Goal: Task Accomplishment & Management: Complete application form

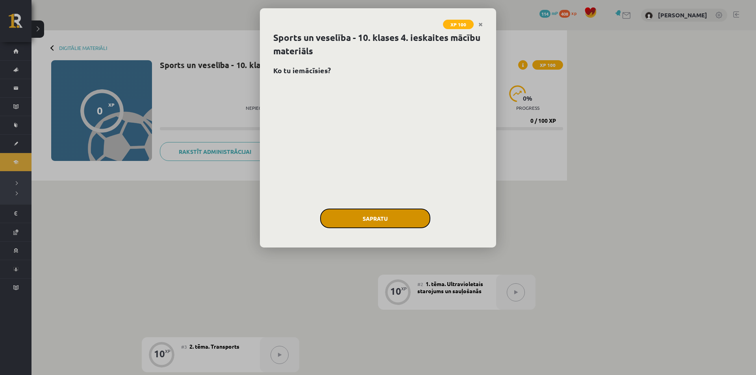
click at [371, 223] on button "Sapratu" at bounding box center [375, 219] width 110 height 20
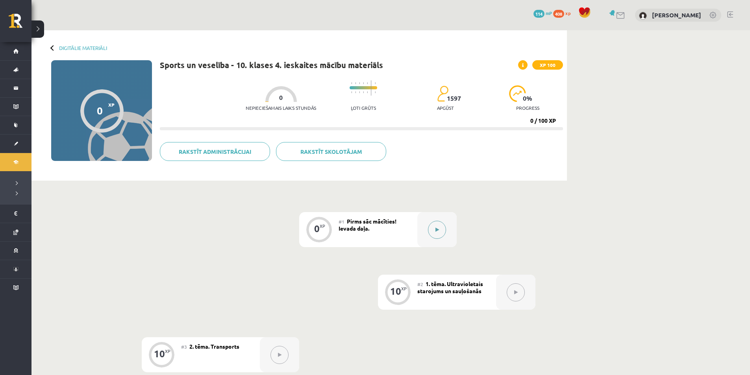
click at [432, 227] on div at bounding box center [436, 229] width 39 height 35
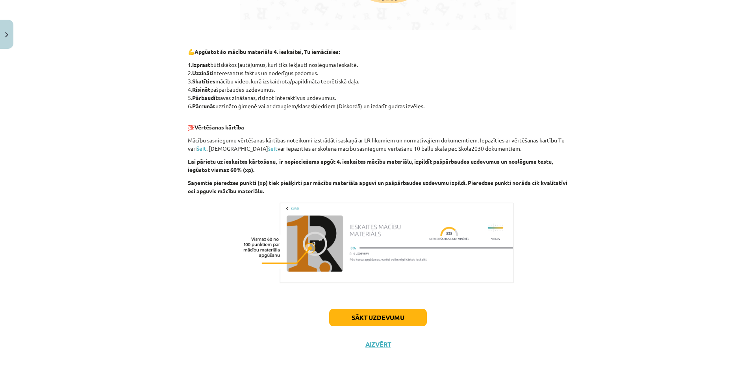
scroll to position [530, 0]
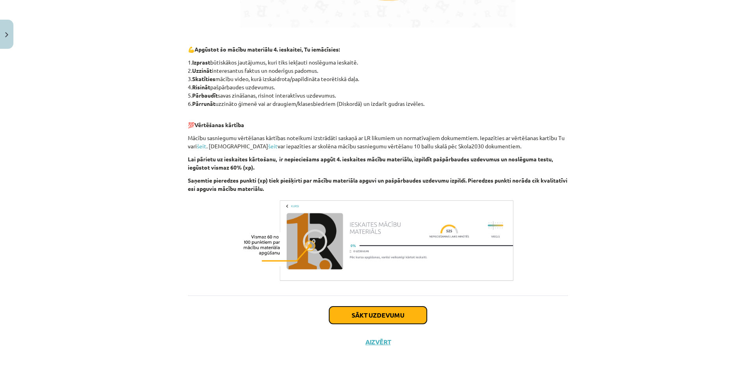
click at [378, 309] on button "Sākt uzdevumu" at bounding box center [378, 315] width 98 height 17
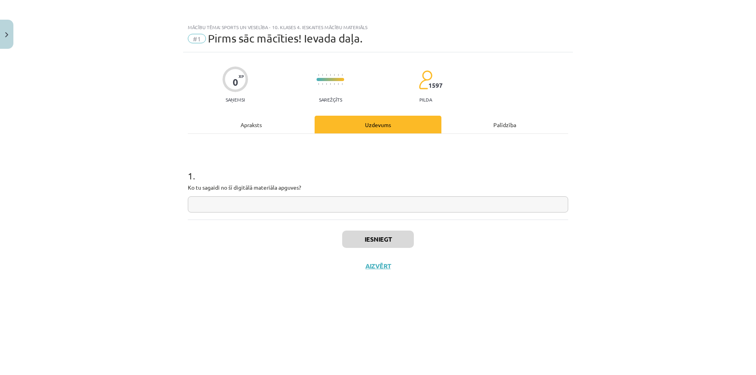
scroll to position [0, 0]
click at [317, 201] on input "text" at bounding box center [378, 204] width 380 height 16
type input "**********"
click at [362, 238] on button "Iesniegt" at bounding box center [378, 239] width 72 height 17
click at [372, 269] on button "Nākamā nodarbība" at bounding box center [377, 271] width 77 height 18
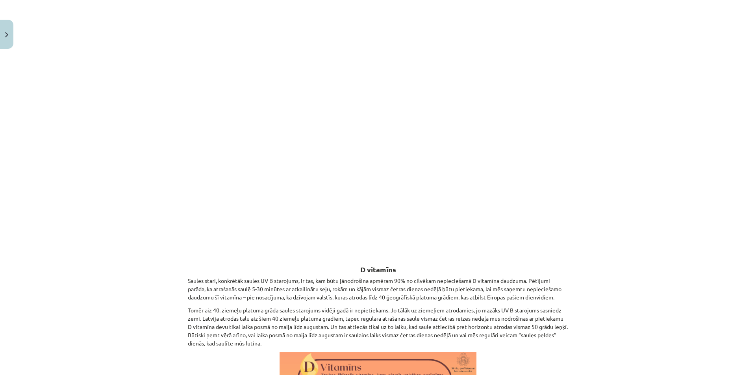
scroll to position [1276, 0]
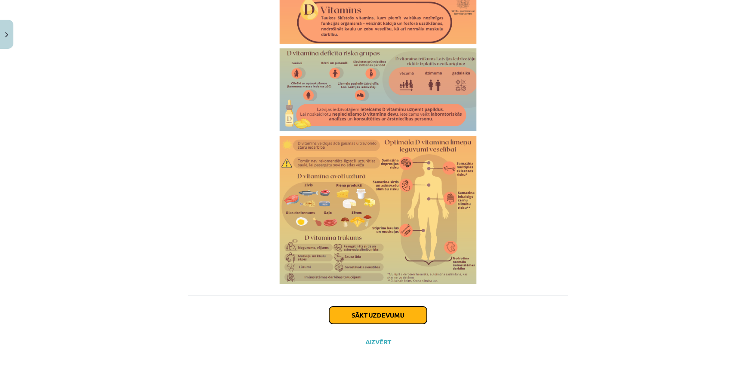
click at [375, 312] on button "Sākt uzdevumu" at bounding box center [378, 315] width 98 height 17
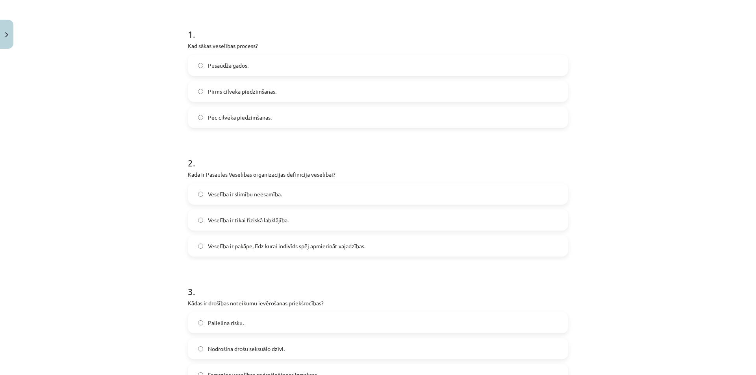
scroll to position [20, 0]
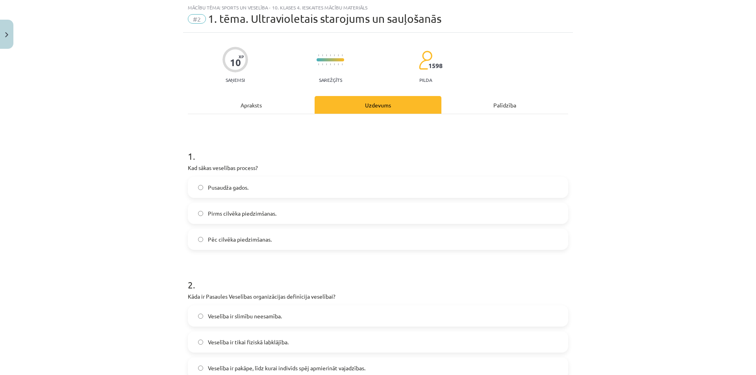
click at [258, 238] on span "Pēc cilvēka piedzimšanas." at bounding box center [240, 239] width 64 height 8
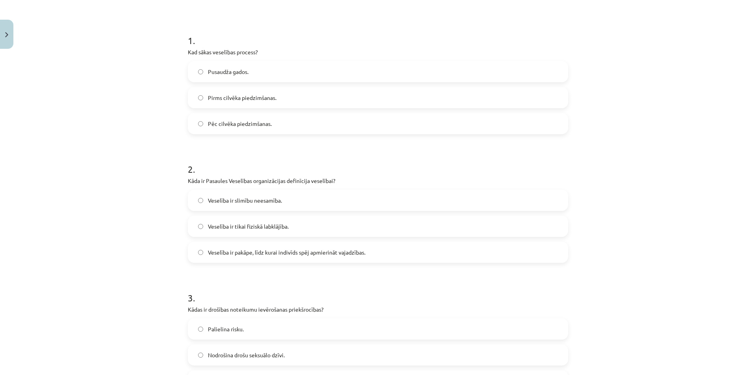
scroll to position [151, 0]
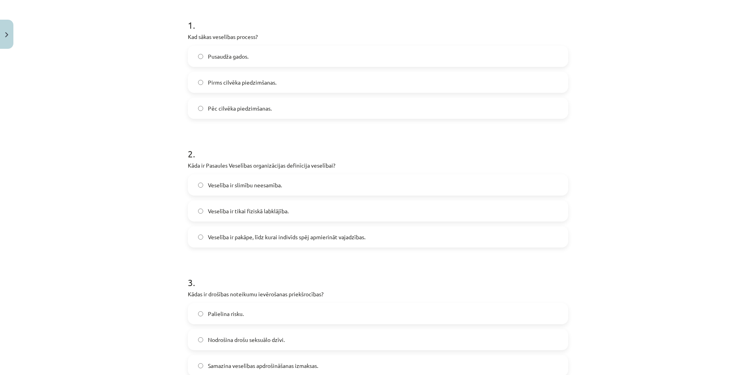
drag, startPoint x: 261, startPoint y: 233, endPoint x: 259, endPoint y: 236, distance: 4.1
click at [261, 234] on span "Veselība ir pakāpe, līdz kurai indivīds spēj apmierināt vajadzības." at bounding box center [286, 237] width 157 height 8
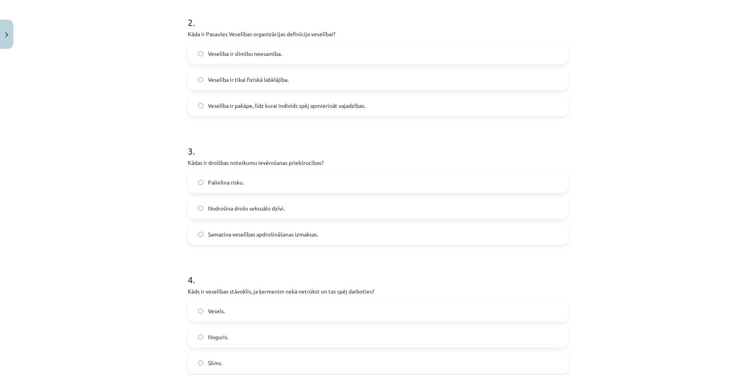
click at [280, 214] on label "Nodrošina drošu seksuālo dzīvi." at bounding box center [377, 208] width 379 height 20
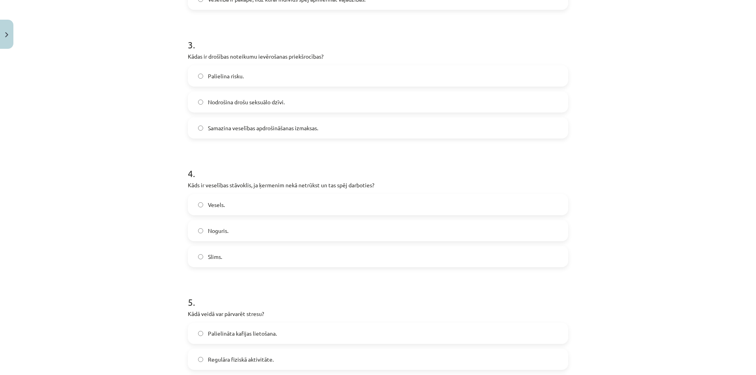
scroll to position [413, 0]
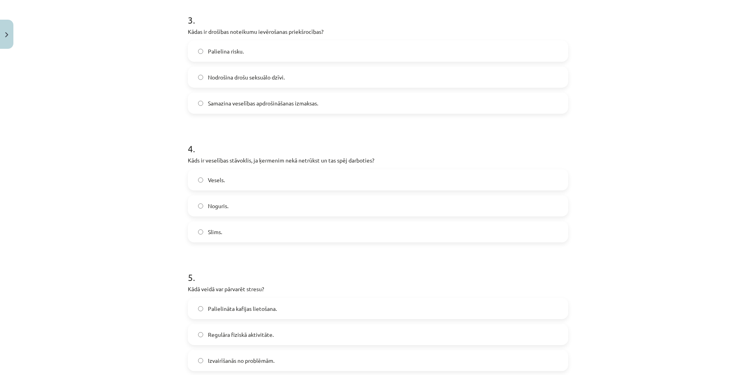
click at [230, 175] on label "Vesels." at bounding box center [377, 180] width 379 height 20
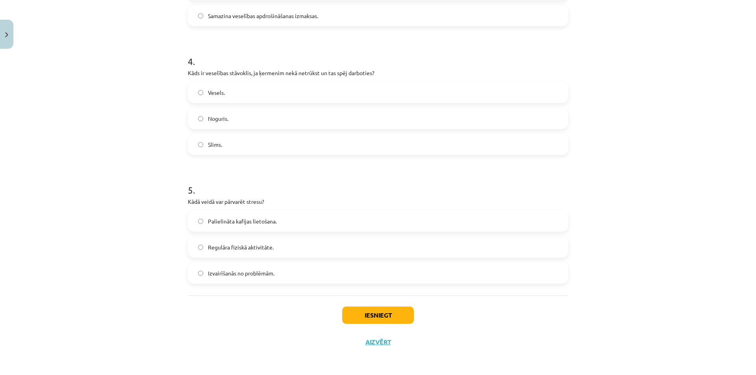
click at [266, 270] on span "Izvairīšanās no problēmām." at bounding box center [241, 273] width 67 height 8
click at [359, 310] on button "Iesniegt" at bounding box center [378, 315] width 72 height 17
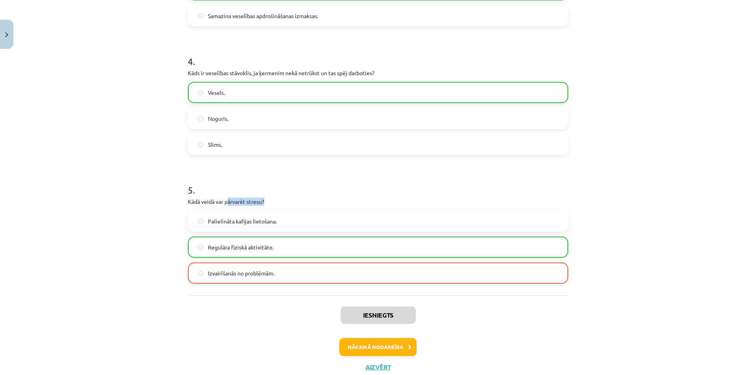
click at [224, 201] on p "Kādā veidā var pārvarēt stresu?" at bounding box center [378, 202] width 380 height 8
click at [331, 192] on h1 "5 ." at bounding box center [378, 183] width 380 height 24
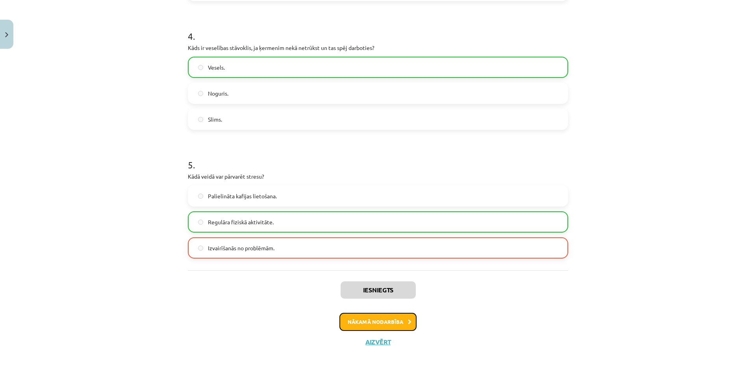
click at [376, 323] on button "Nākamā nodarbība" at bounding box center [377, 322] width 77 height 18
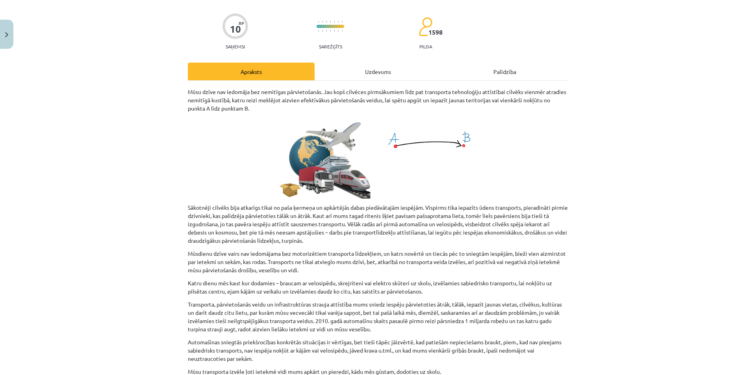
scroll to position [20, 0]
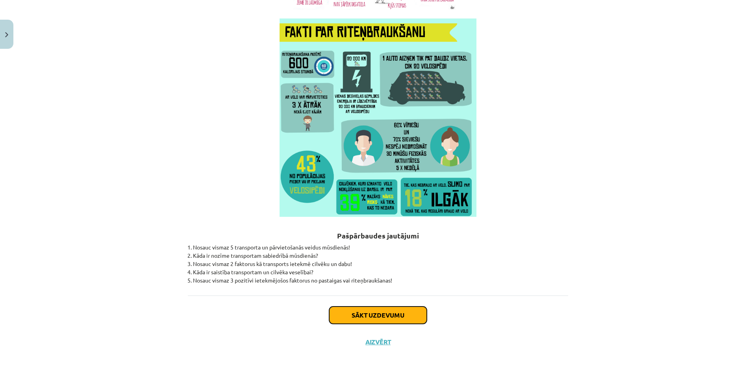
click at [382, 316] on button "Sākt uzdevumu" at bounding box center [378, 315] width 98 height 17
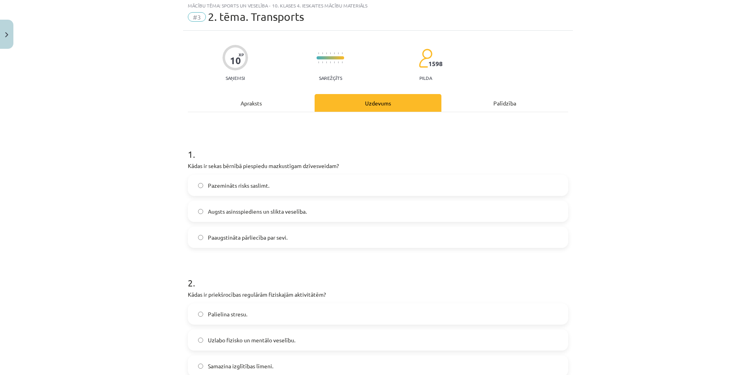
scroll to position [20, 0]
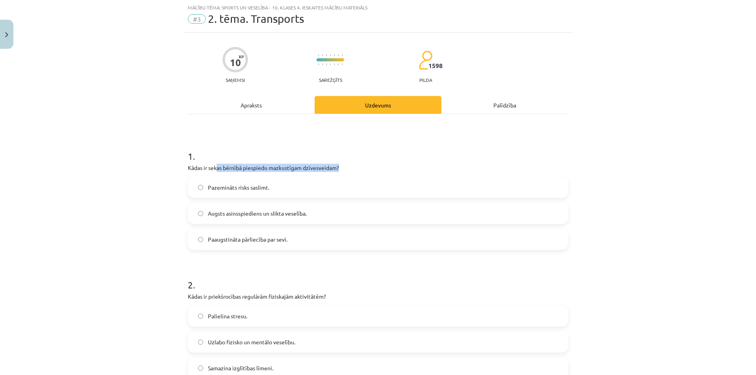
drag, startPoint x: 192, startPoint y: 170, endPoint x: 215, endPoint y: 171, distance: 22.4
click at [215, 171] on div "Mācību tēma: Sports un veselība - 10. klases 4. ieskaites mācību materiāls #3 2…" at bounding box center [378, 187] width 756 height 375
click at [244, 152] on h1 "1 ." at bounding box center [378, 149] width 380 height 24
click at [237, 209] on span "Augsts asinsspiediens un slikta veselība." at bounding box center [257, 213] width 99 height 8
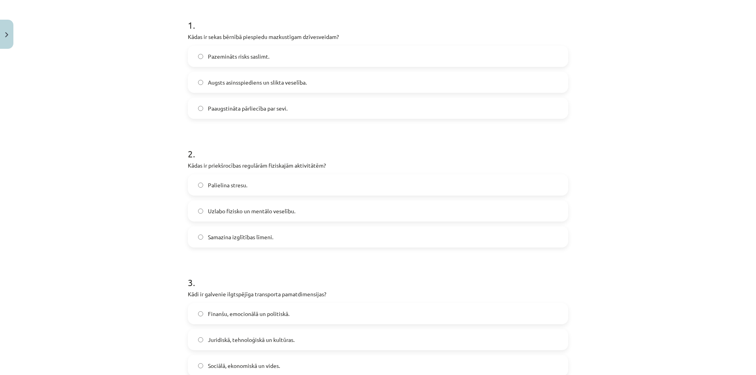
click at [215, 209] on span "Uzlabo fizisko un mentālo veselību." at bounding box center [251, 211] width 87 height 8
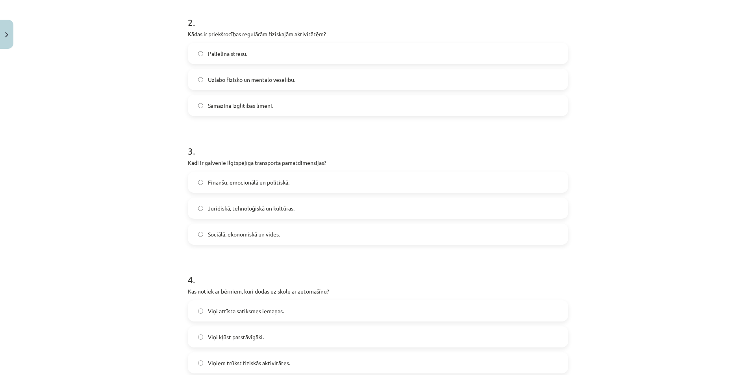
click at [274, 185] on span "Finanšu, emocionālā un politiskā." at bounding box center [248, 182] width 81 height 8
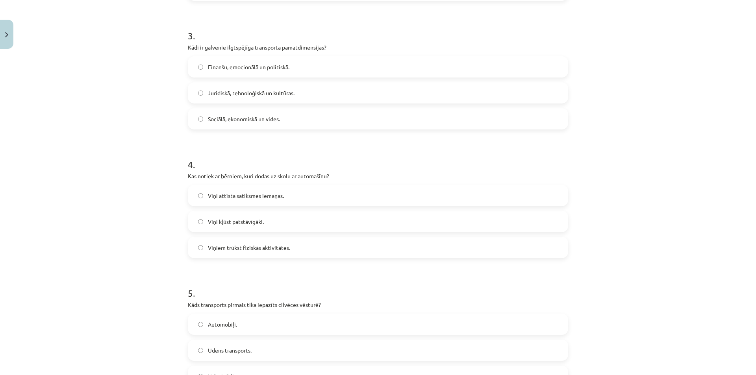
scroll to position [413, 0]
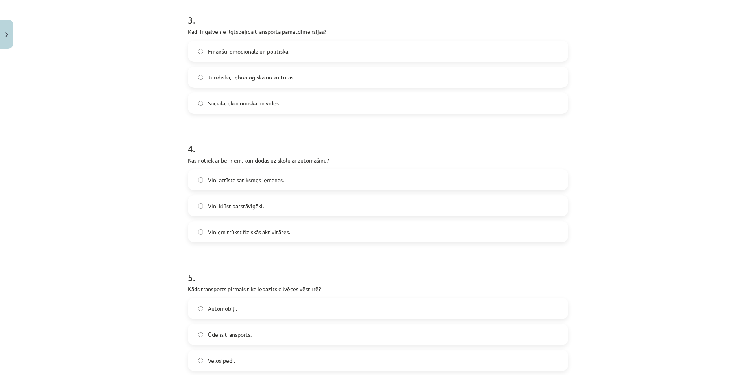
click at [292, 231] on label "Viņiem trūkst fiziskās aktivitātes." at bounding box center [377, 232] width 379 height 20
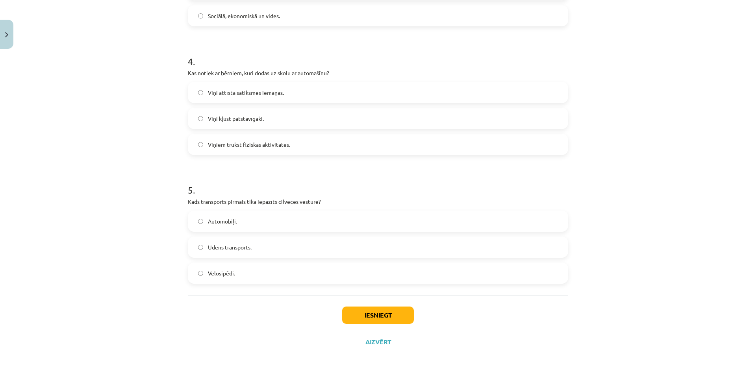
click at [212, 274] on span "Velosipēdi." at bounding box center [221, 273] width 27 height 8
click at [350, 311] on button "Iesniegt" at bounding box center [378, 315] width 72 height 17
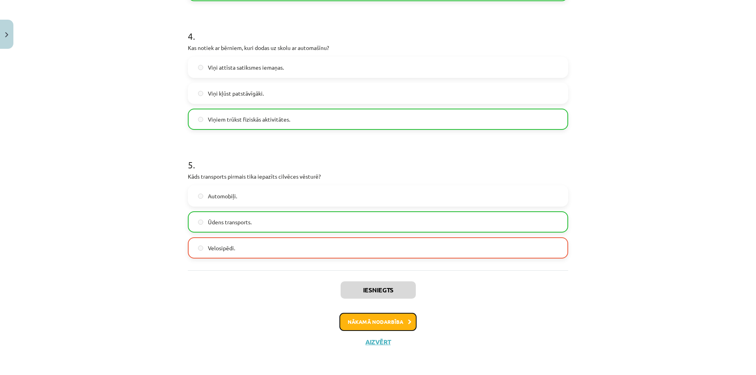
click at [371, 323] on button "Nākamā nodarbība" at bounding box center [377, 322] width 77 height 18
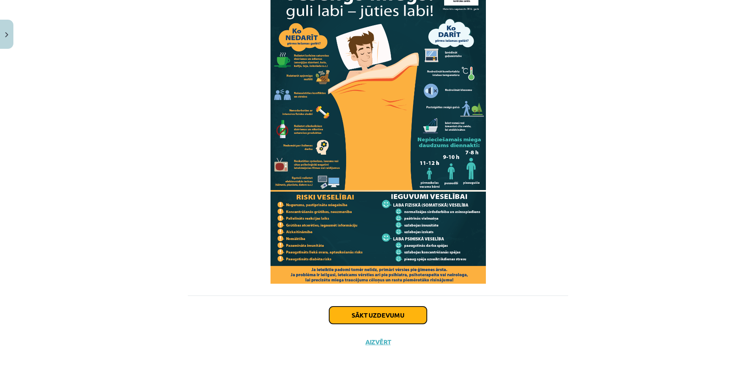
click at [377, 317] on button "Sākt uzdevumu" at bounding box center [378, 315] width 98 height 17
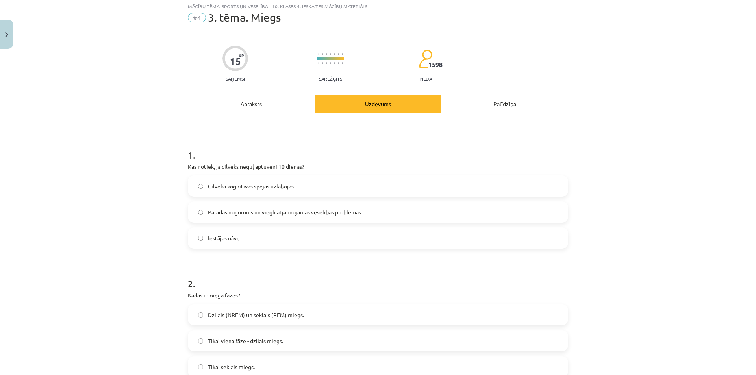
scroll to position [20, 0]
click at [307, 222] on label "Parādās nogurums un viegli atjaunojamas veselības problēmas." at bounding box center [377, 213] width 379 height 20
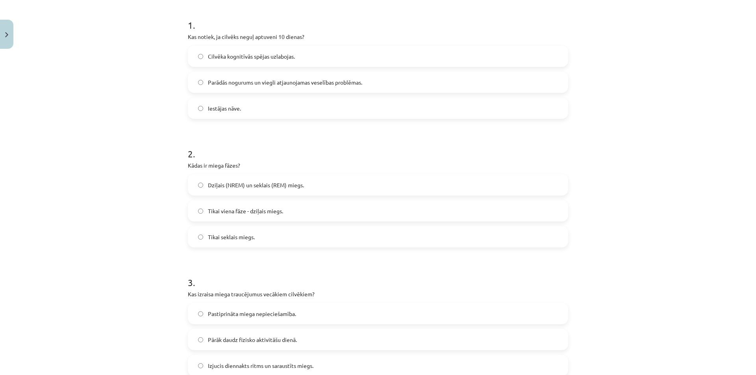
click at [289, 187] on span "Dziļais (NREM) un seklais (REM) miegs." at bounding box center [256, 185] width 96 height 8
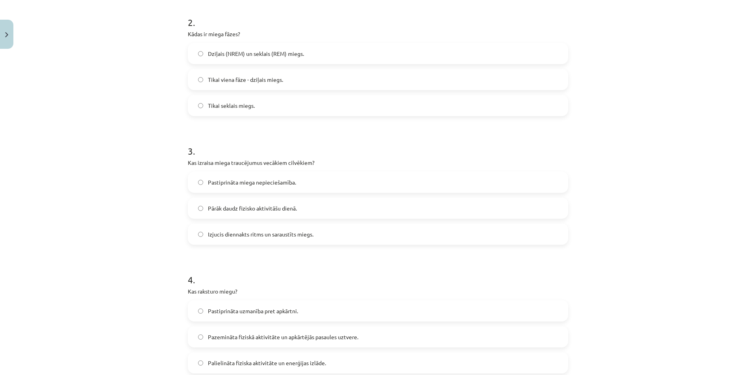
click at [265, 237] on span "Izjucis diennakts ritms un saraustīts miegs." at bounding box center [260, 234] width 105 height 8
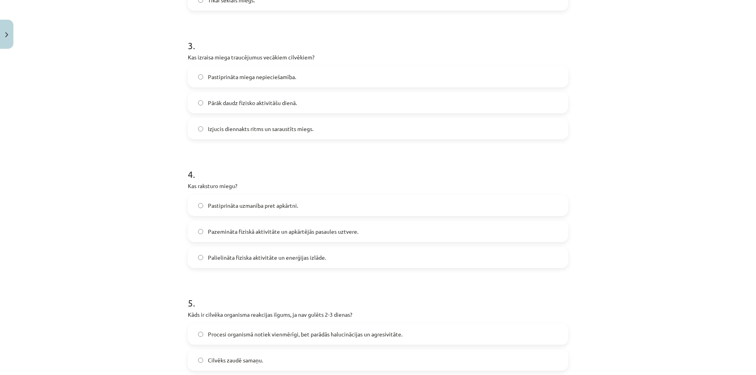
scroll to position [413, 0]
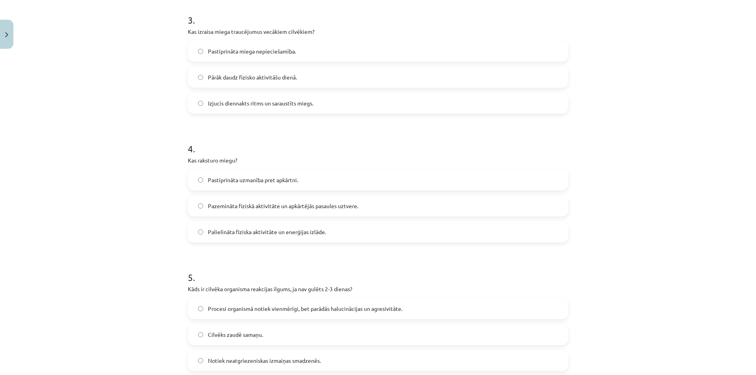
click at [309, 230] on span "Palielināta fiziska aktivitāte un enerģijas izlāde." at bounding box center [267, 232] width 118 height 8
click at [242, 187] on label "Pastiprināta uzmanība pret apkārtni." at bounding box center [377, 180] width 379 height 20
click at [241, 225] on label "Palielināta fiziska aktivitāte un enerģijas izlāde." at bounding box center [377, 232] width 379 height 20
click at [228, 207] on span "Pazemināta fiziskā aktivitāte un apkārtējās pasaules uztvere." at bounding box center [283, 206] width 150 height 8
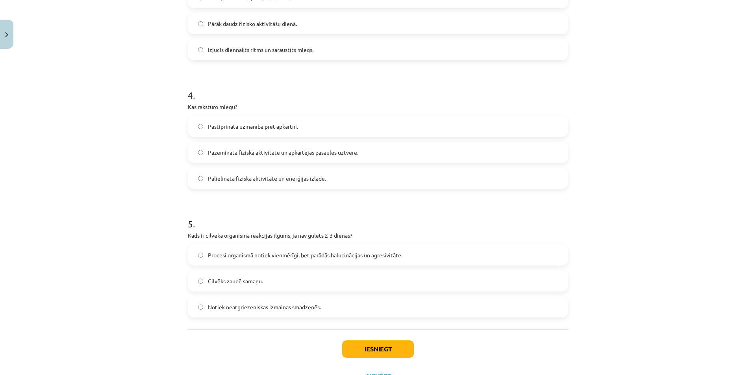
scroll to position [501, 0]
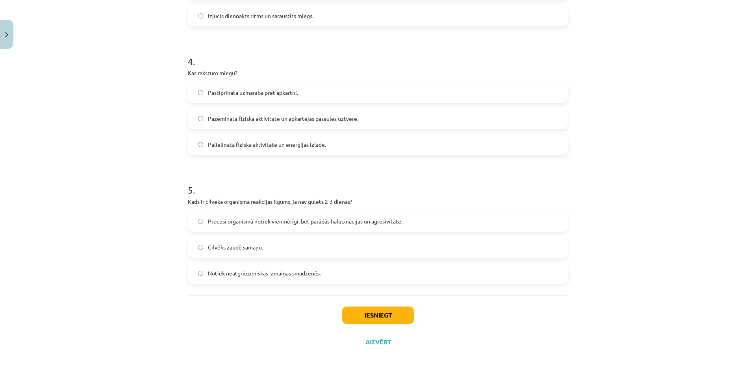
click at [312, 226] on label "Procesi organismā notiek vienmērīgi, bet parādās halucinācijas un agresivitāte." at bounding box center [377, 221] width 379 height 20
click at [344, 309] on button "Iesniegt" at bounding box center [378, 315] width 72 height 17
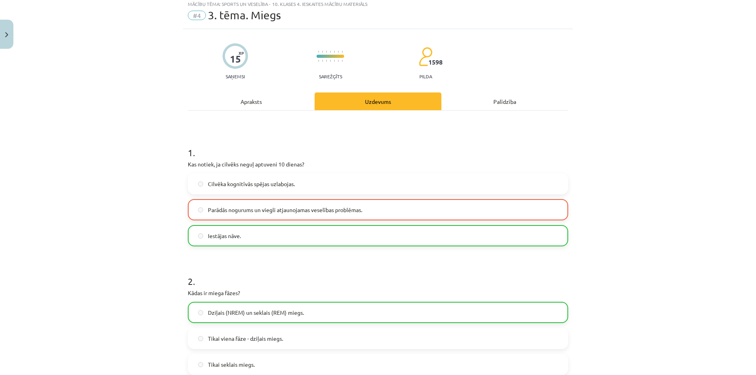
scroll to position [0, 0]
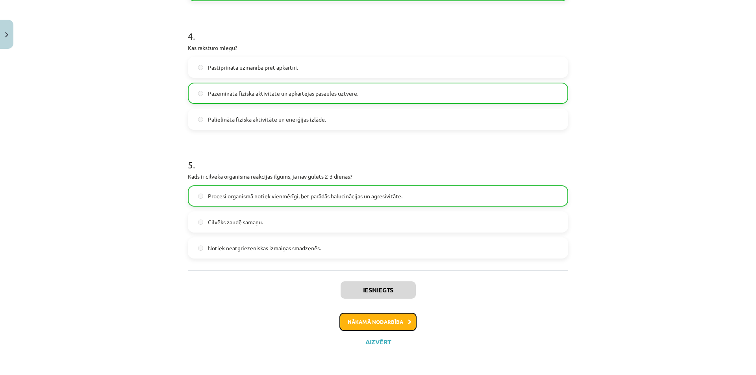
click at [362, 320] on button "Nākamā nodarbība" at bounding box center [377, 322] width 77 height 18
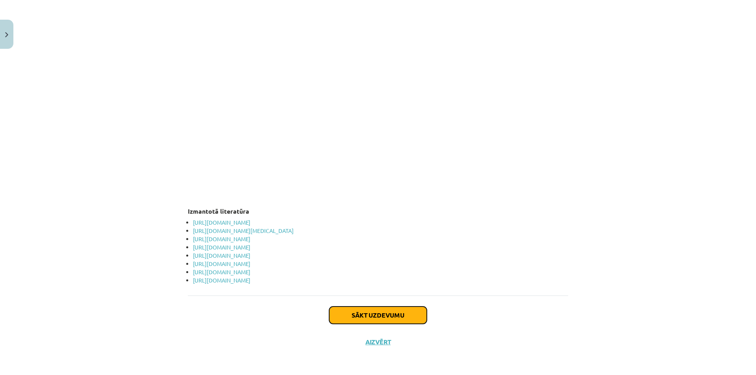
click at [361, 313] on button "Sākt uzdevumu" at bounding box center [378, 315] width 98 height 17
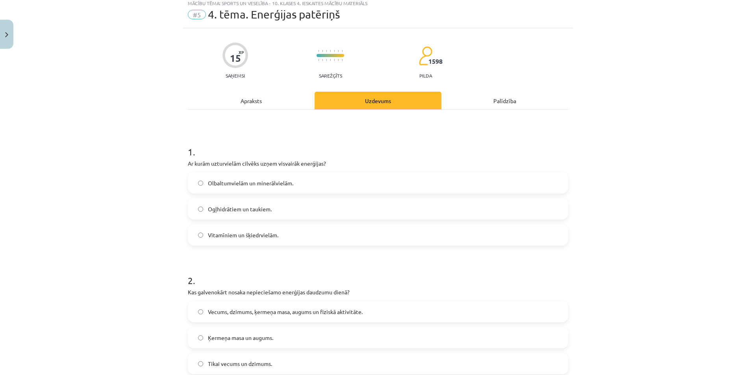
scroll to position [20, 0]
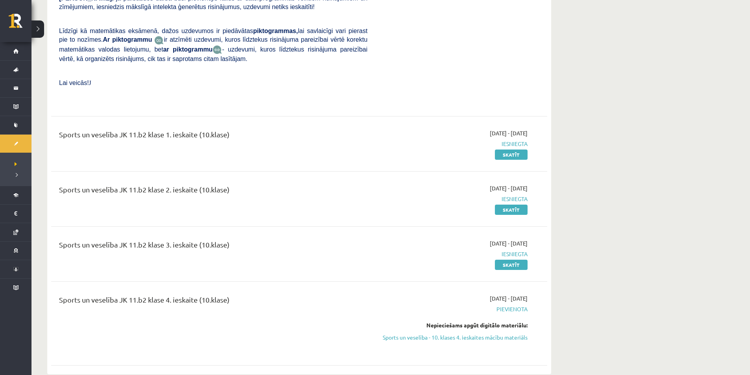
scroll to position [3043, 0]
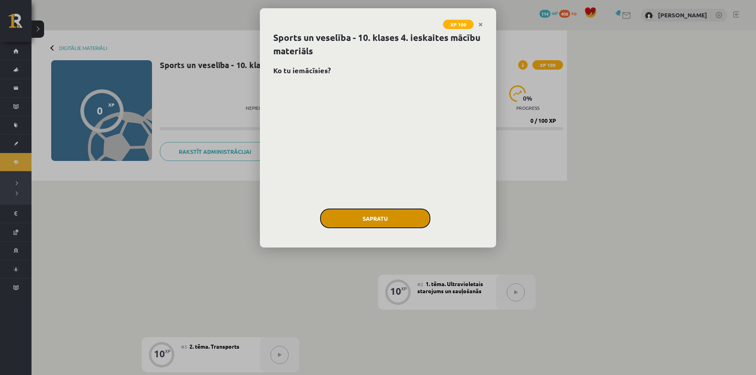
click at [380, 220] on button "Sapratu" at bounding box center [375, 219] width 110 height 20
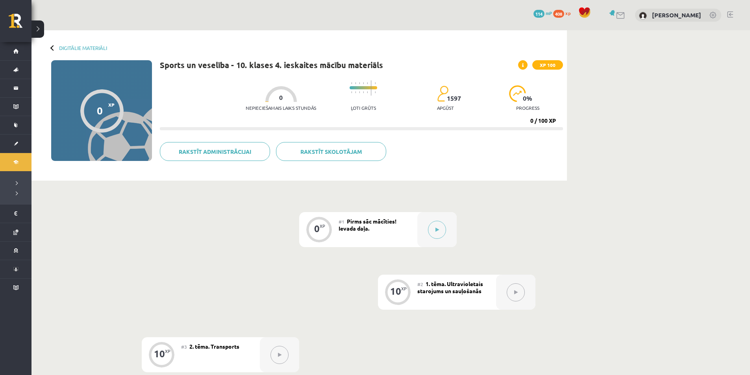
click at [503, 286] on div at bounding box center [515, 292] width 39 height 35
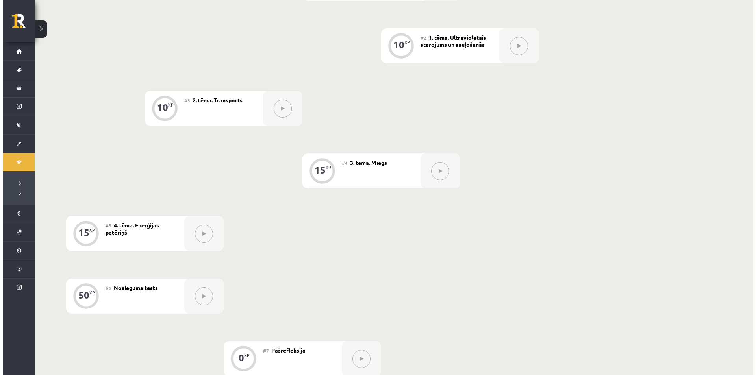
scroll to position [123, 0]
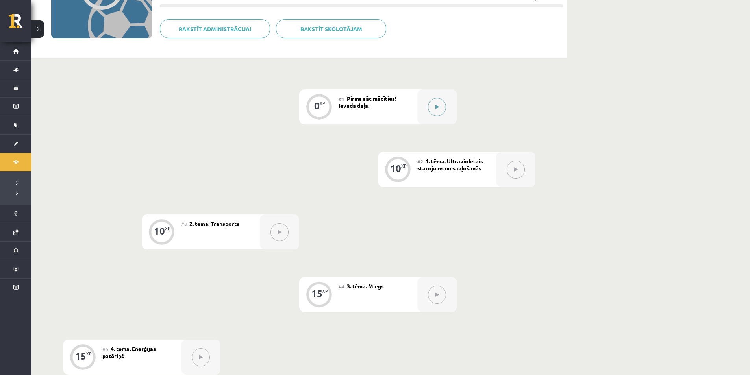
click at [442, 100] on button at bounding box center [437, 107] width 18 height 18
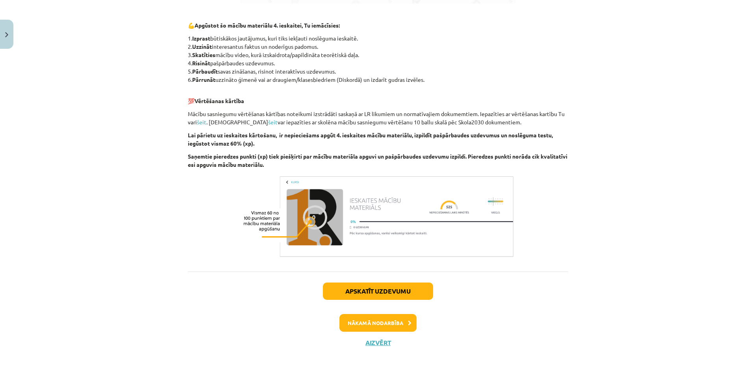
scroll to position [554, 0]
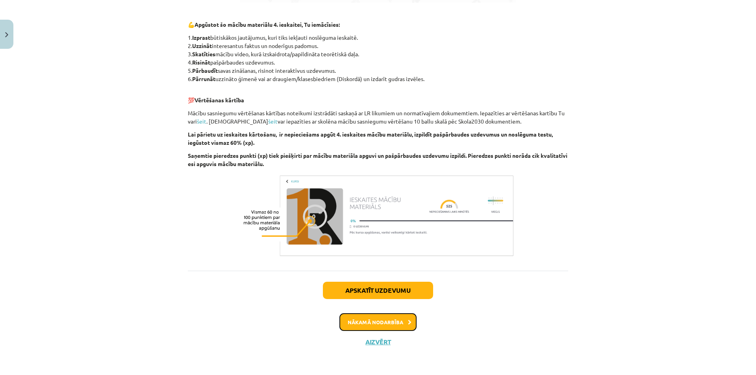
click at [371, 318] on button "Nākamā nodarbība" at bounding box center [377, 322] width 77 height 18
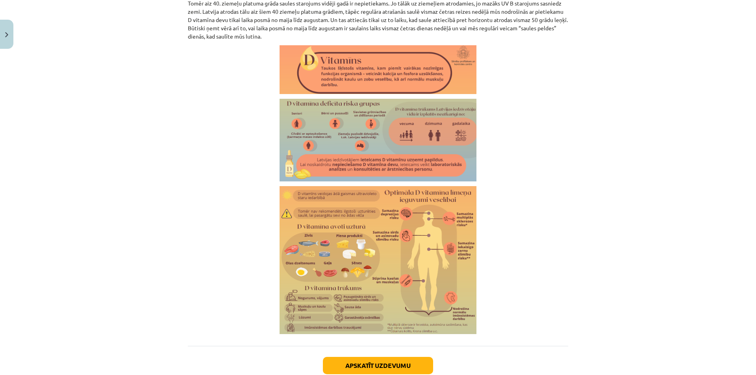
scroll to position [1301, 0]
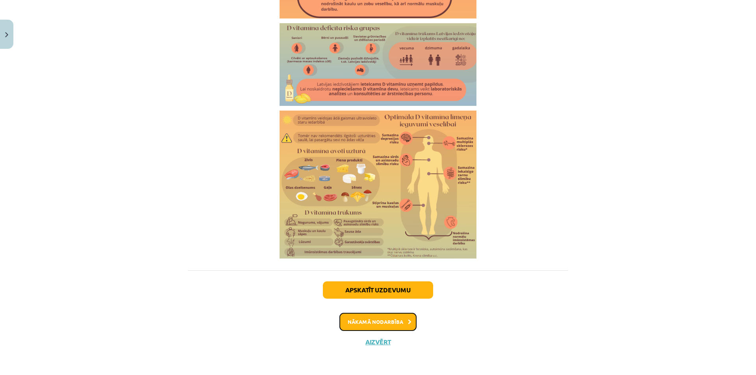
click at [383, 316] on button "Nākamā nodarbība" at bounding box center [377, 322] width 77 height 18
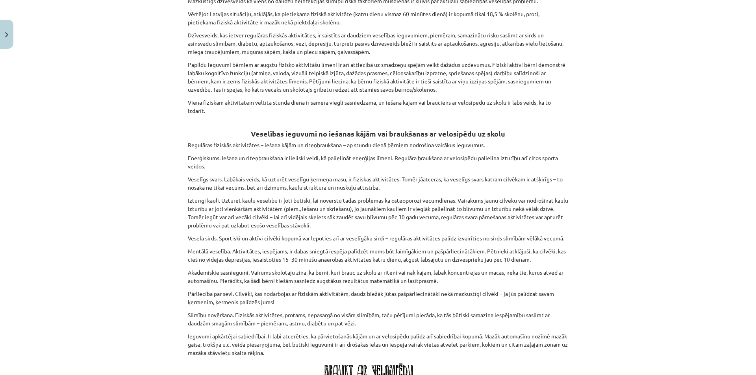
scroll to position [2239, 0]
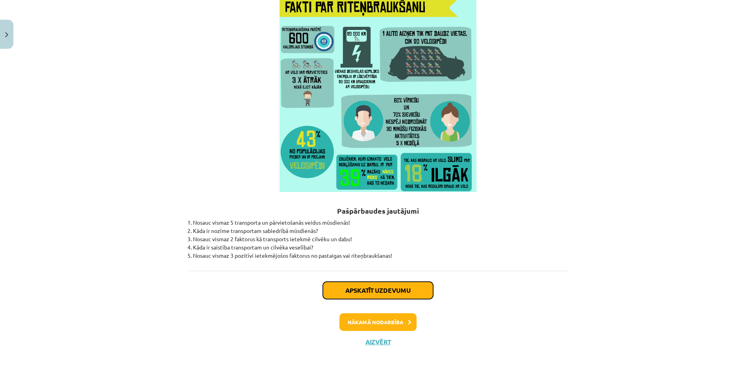
click at [389, 294] on button "Apskatīt uzdevumu" at bounding box center [378, 290] width 110 height 17
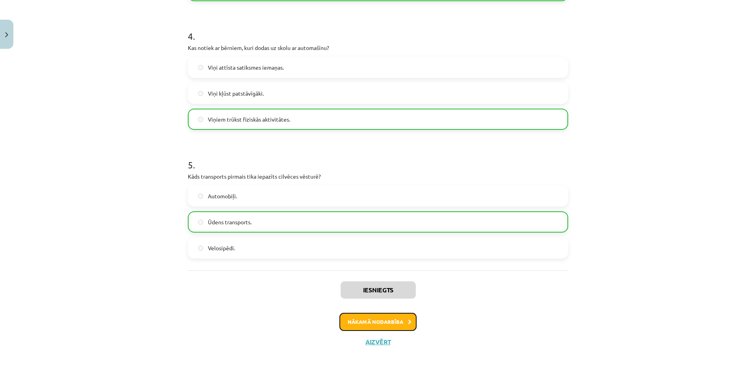
click at [381, 317] on button "Nākamā nodarbība" at bounding box center [377, 322] width 77 height 18
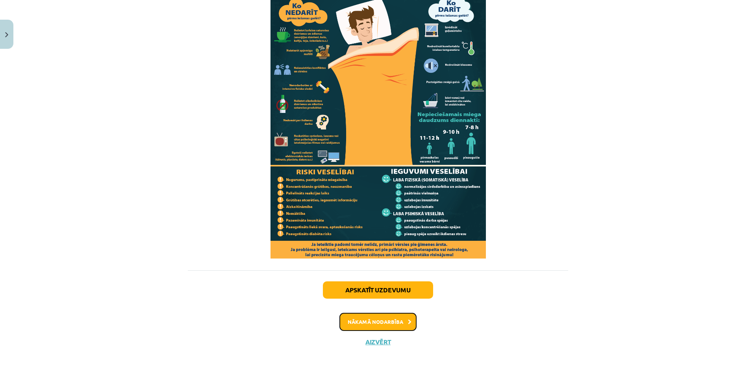
click at [379, 321] on button "Nākamā nodarbība" at bounding box center [377, 322] width 77 height 18
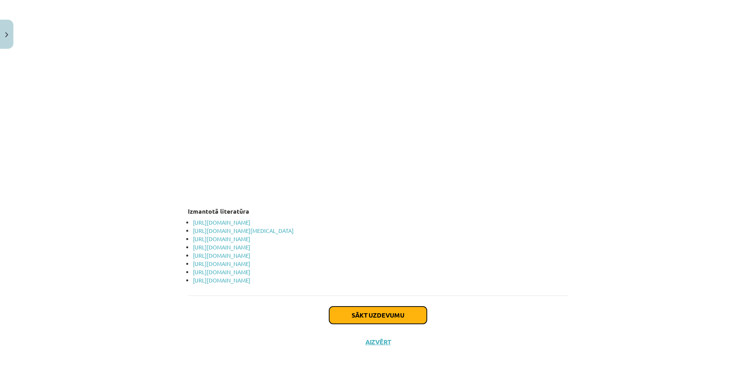
click at [381, 316] on button "Sākt uzdevumu" at bounding box center [378, 315] width 98 height 17
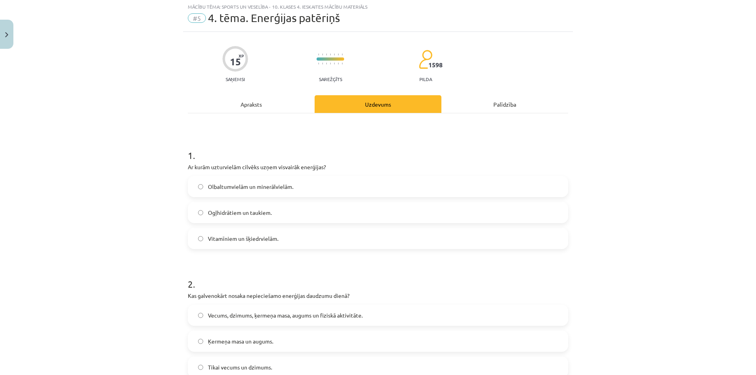
scroll to position [20, 0]
click at [251, 220] on label "Ogļhidrātiem un taukiem." at bounding box center [377, 213] width 379 height 20
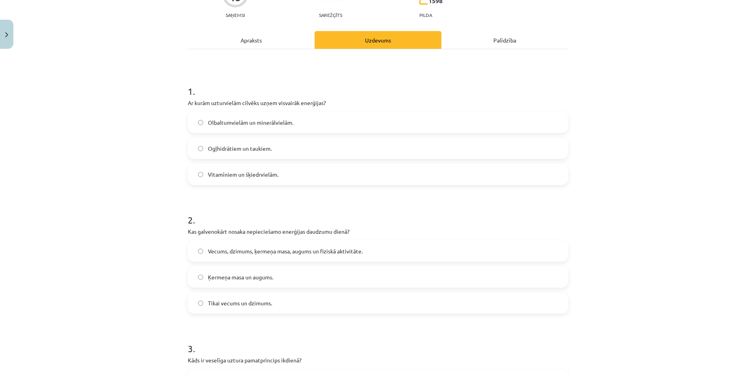
scroll to position [151, 0]
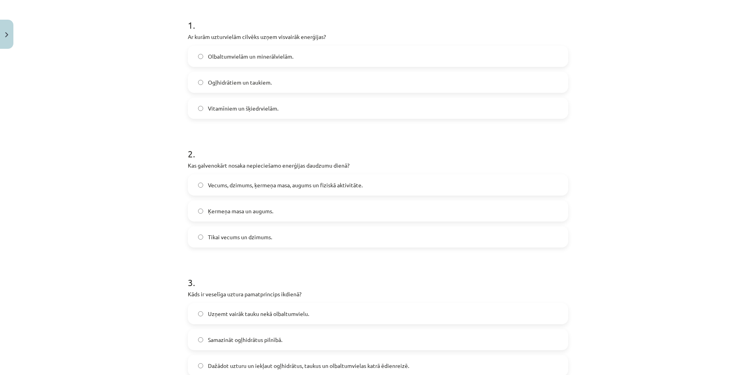
click at [286, 186] on span "Vecums, dzimums, ķermeņa masa, augums un fiziskā aktivitāte." at bounding box center [285, 185] width 155 height 8
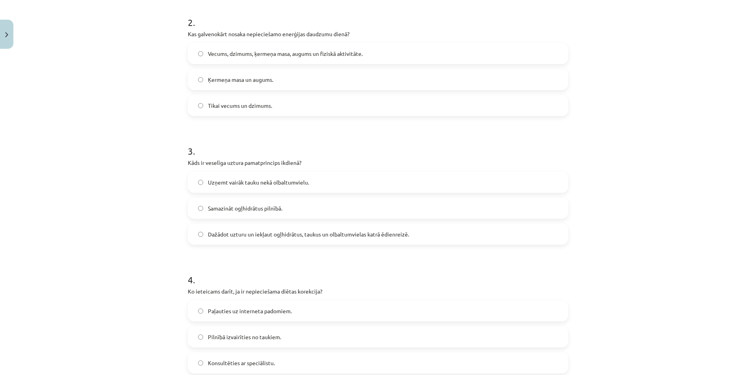
click at [273, 237] on span "Dažādot uzturu un iekļaut ogļhidrātus, taukus un olbaltumvielas katrā ēdienreiz…" at bounding box center [308, 234] width 201 height 8
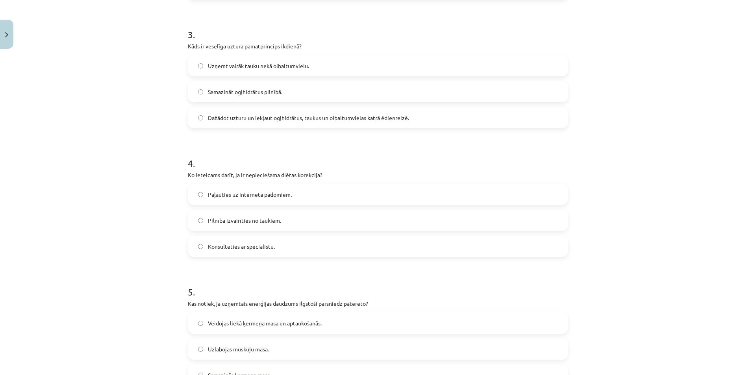
scroll to position [413, 0]
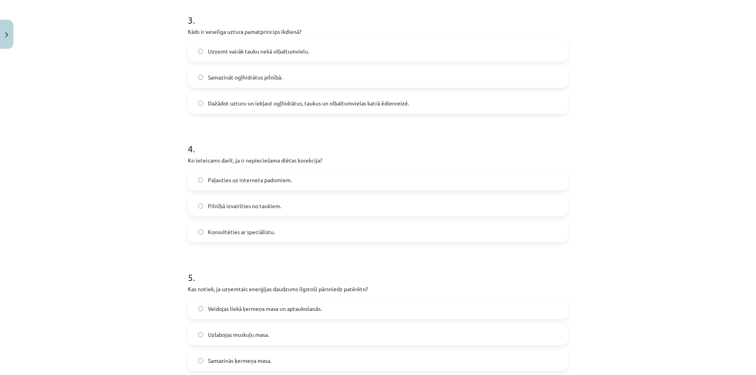
click at [272, 235] on label "Konsultēties ar speciālistu." at bounding box center [377, 232] width 379 height 20
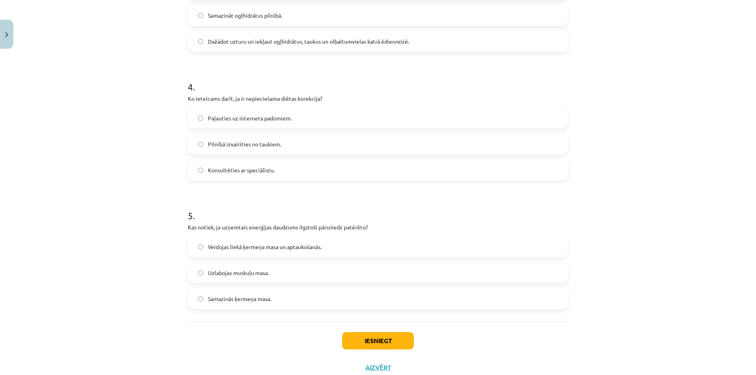
scroll to position [501, 0]
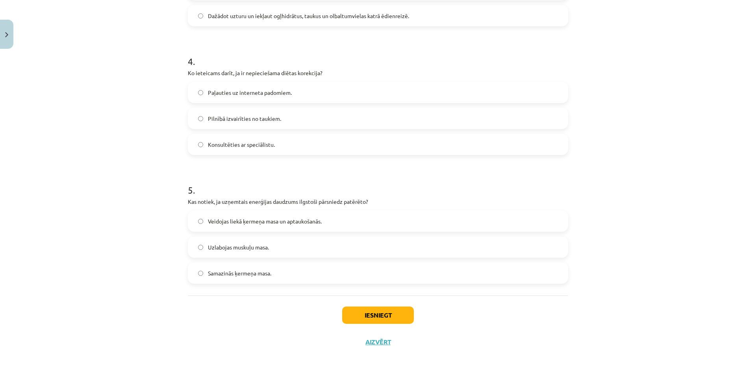
click at [255, 272] on span "Samazinās ķermeņa masa." at bounding box center [239, 273] width 63 height 8
click at [371, 310] on button "Iesniegt" at bounding box center [378, 315] width 72 height 17
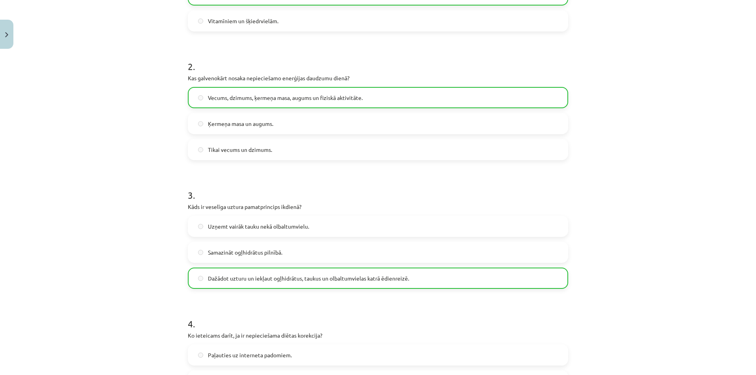
scroll to position [526, 0]
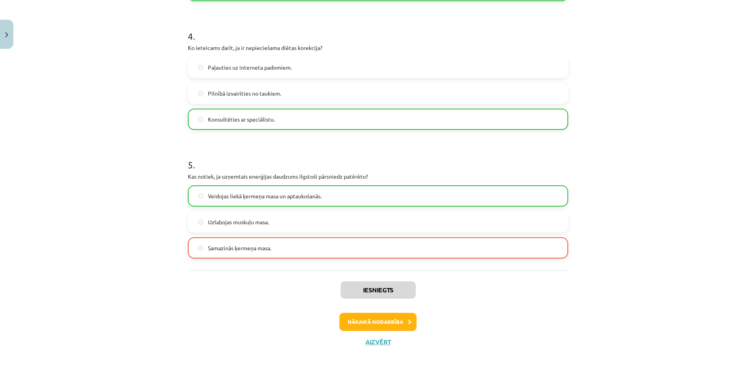
click at [362, 332] on div "Iesniegts Nākamā nodarbība Aizvērt" at bounding box center [378, 310] width 380 height 80
click at [362, 326] on button "Nākamā nodarbība" at bounding box center [377, 322] width 77 height 18
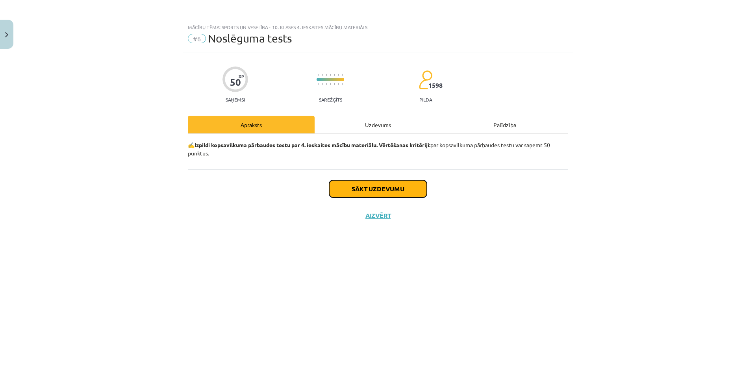
click at [373, 192] on button "Sākt uzdevumu" at bounding box center [378, 188] width 98 height 17
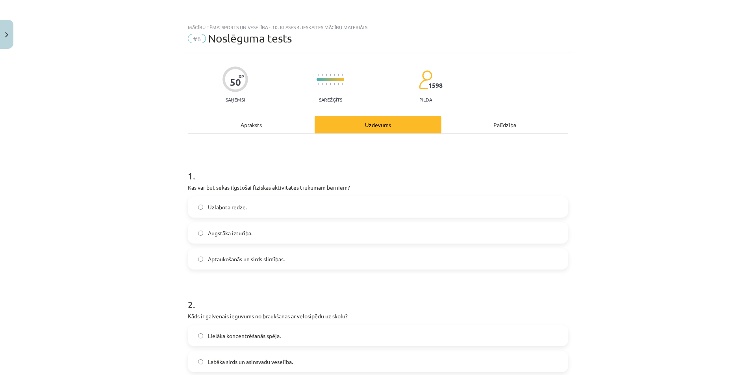
click at [218, 258] on span "Aptaukošanās un sirds slimības." at bounding box center [246, 259] width 77 height 8
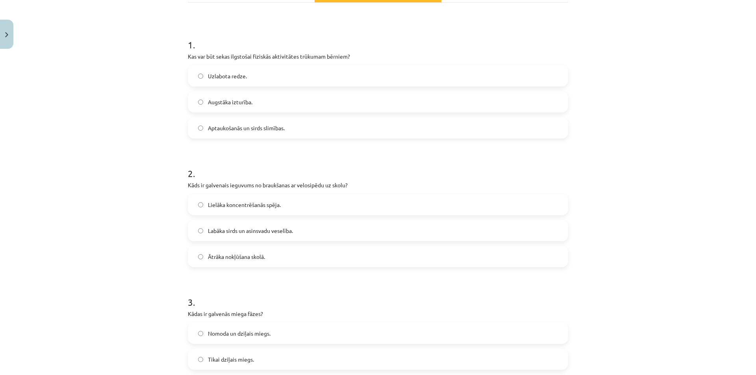
click at [232, 226] on label "Labāka sirds un asinsvadu veselība." at bounding box center [377, 231] width 379 height 20
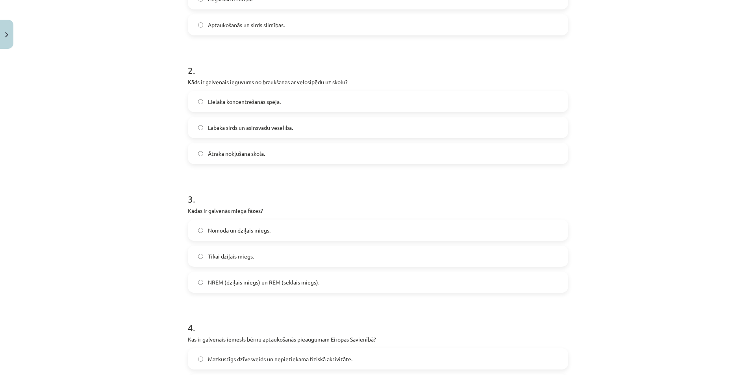
scroll to position [262, 0]
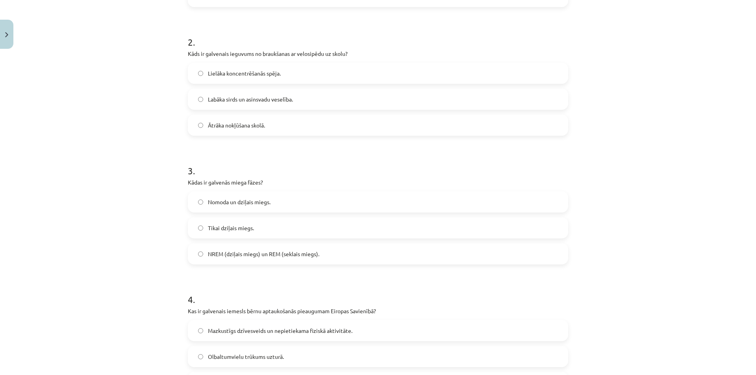
click at [201, 250] on label "NREM (dziļais miegs) un REM (seklais miegs)." at bounding box center [377, 254] width 379 height 20
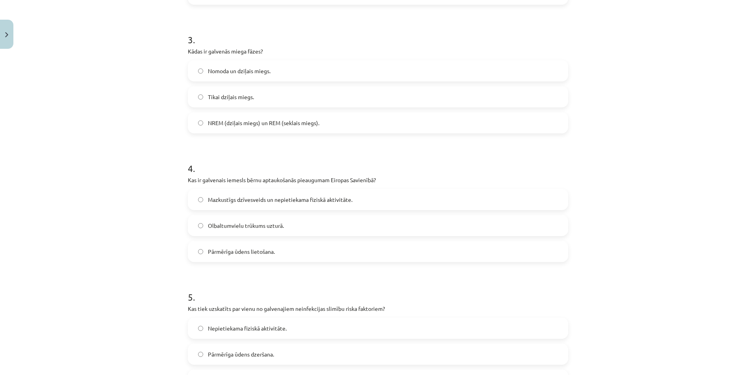
click at [229, 102] on label "Tikai dziļais miegs." at bounding box center [377, 97] width 379 height 20
drag, startPoint x: 230, startPoint y: 177, endPoint x: 308, endPoint y: 181, distance: 78.4
click at [310, 178] on p "Kas ir galvenais iemesls bērnu aptaukošanās pieaugumam Eiropas Savienībā?" at bounding box center [378, 180] width 380 height 8
click at [301, 186] on div "4 . Kas ir galvenais iemesls bērnu aptaukošanās pieaugumam Eiropas Savienībā? M…" at bounding box center [378, 205] width 380 height 113
click at [247, 201] on span "Mazkustīgs dzīvesveids un nepietiekama fiziskā aktivitāte." at bounding box center [280, 200] width 144 height 8
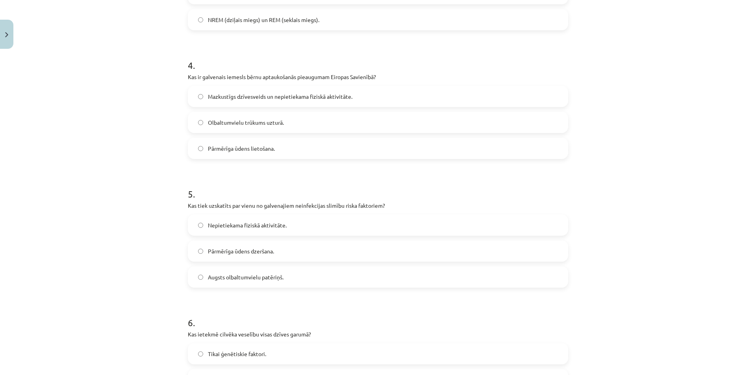
scroll to position [525, 0]
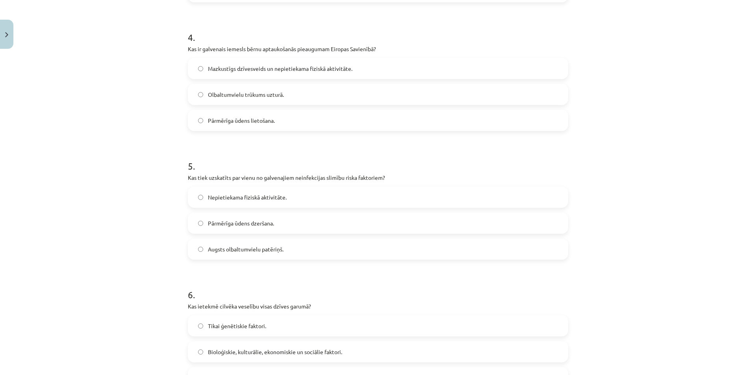
click at [222, 194] on span "Nepietiekama fiziskā aktivitāte." at bounding box center [247, 197] width 79 height 8
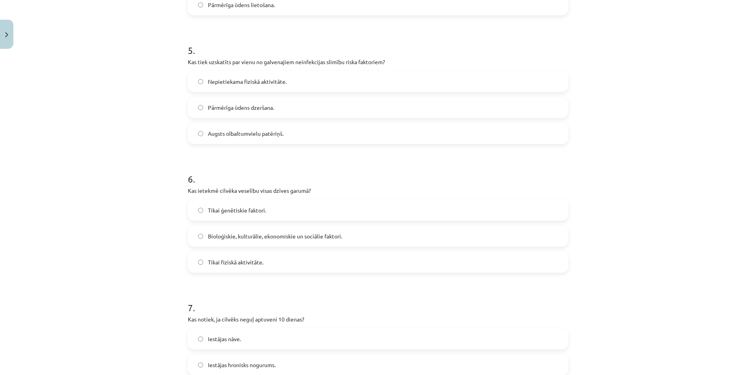
scroll to position [656, 0]
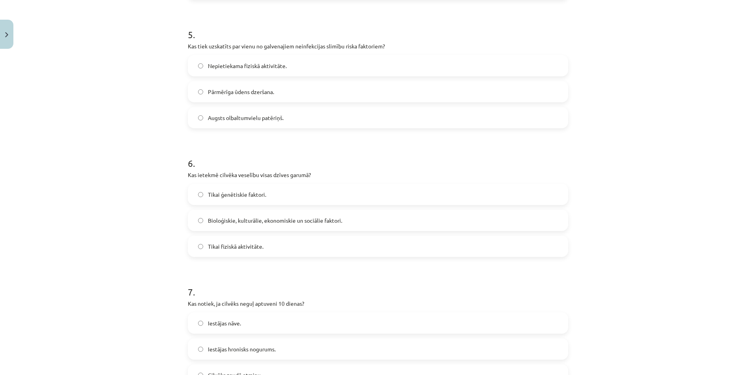
click at [289, 221] on span "Bioloģiskie, kulturālie, ekonomiskie un sociālie faktori." at bounding box center [275, 220] width 134 height 8
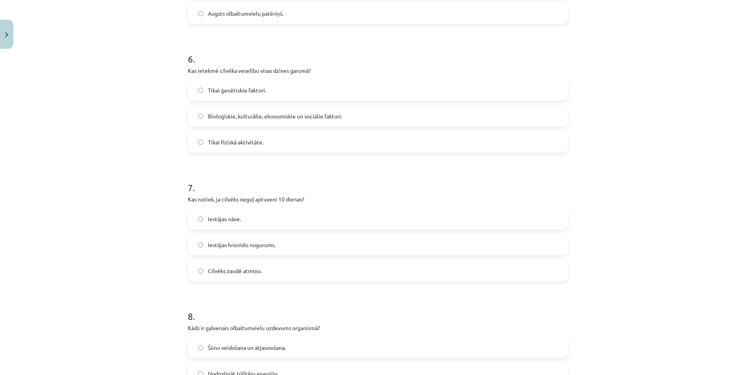
scroll to position [787, 0]
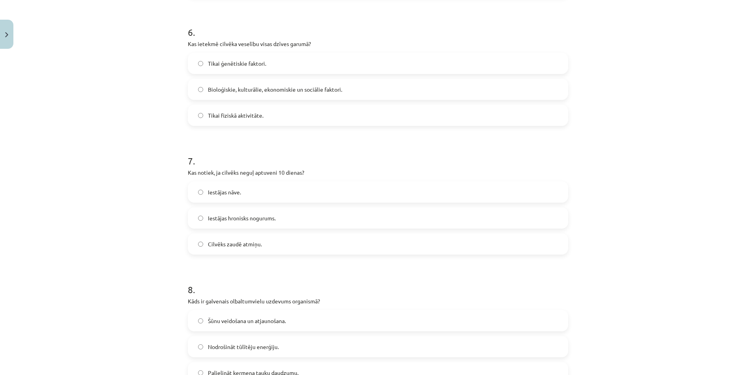
click at [287, 217] on label "Iestājas hronisks nogurums." at bounding box center [377, 218] width 379 height 20
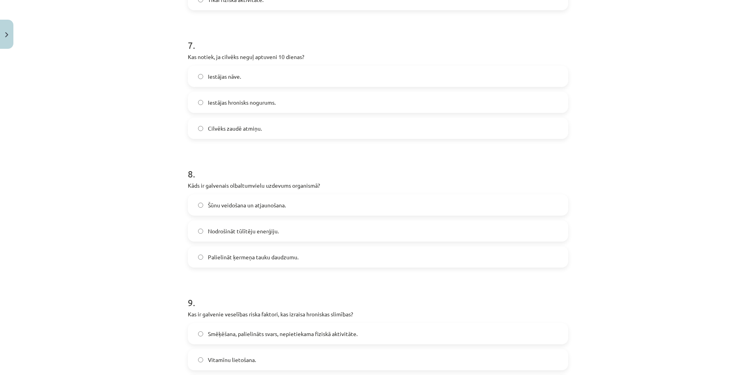
scroll to position [918, 0]
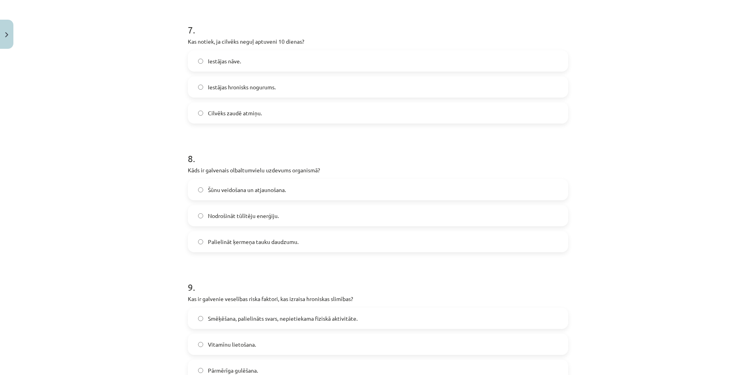
click at [251, 220] on label "Nodrošināt tūlītēju enerģiju." at bounding box center [377, 216] width 379 height 20
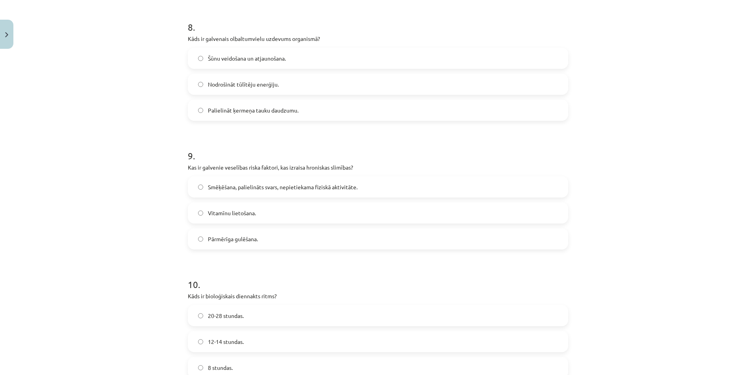
click at [232, 197] on div "Smēķēšana, palielināts svars, nepietiekama fiziskā aktivitāte." at bounding box center [378, 186] width 380 height 21
click at [232, 192] on label "Smēķēšana, palielināts svars, nepietiekama fiziskā aktivitāte." at bounding box center [377, 187] width 379 height 20
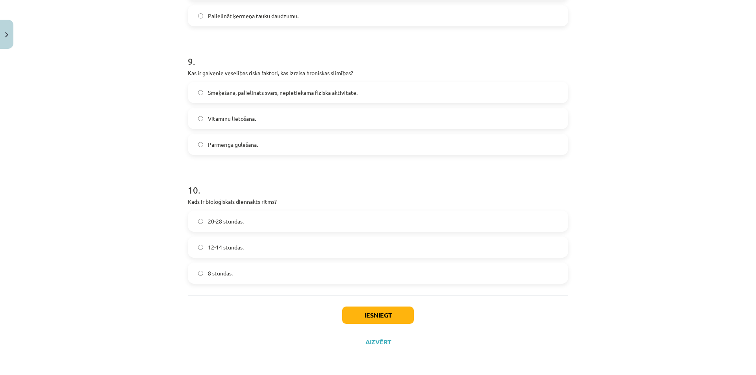
click at [229, 244] on span "12-14 stundas." at bounding box center [226, 247] width 36 height 8
click at [233, 270] on label "8 stundas." at bounding box center [377, 273] width 379 height 20
click at [356, 313] on button "Iesniegt" at bounding box center [378, 315] width 72 height 17
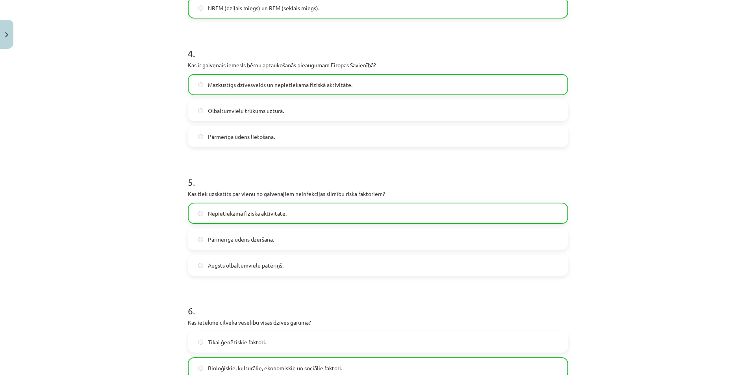
scroll to position [1169, 0]
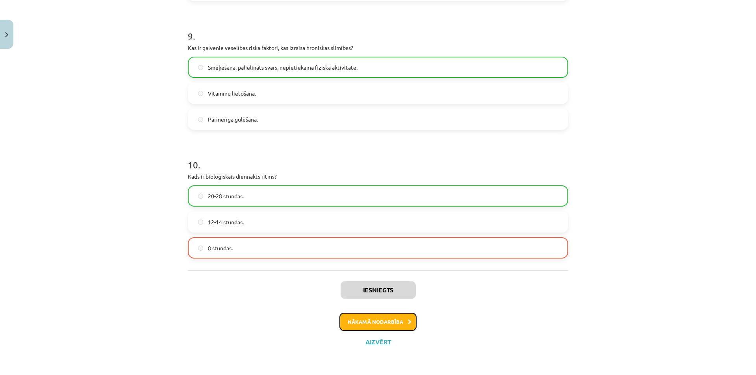
click at [392, 323] on button "Nākamā nodarbība" at bounding box center [377, 322] width 77 height 18
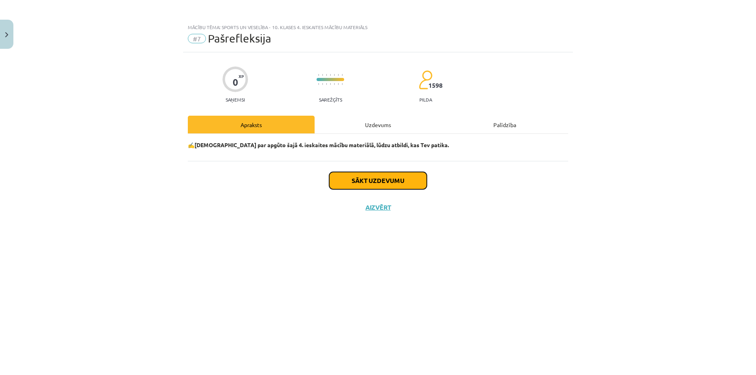
click at [386, 179] on button "Sākt uzdevumu" at bounding box center [378, 180] width 98 height 17
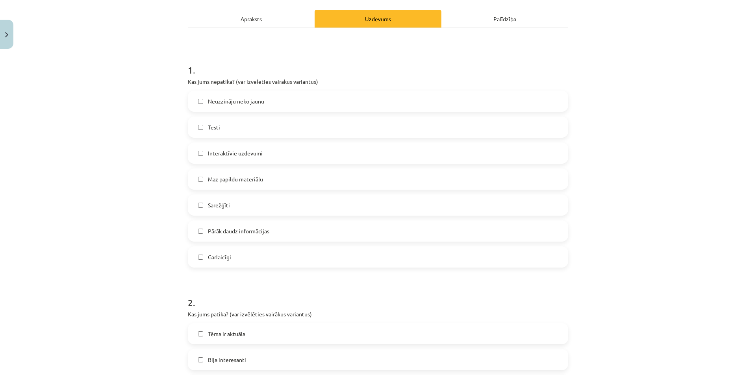
scroll to position [131, 0]
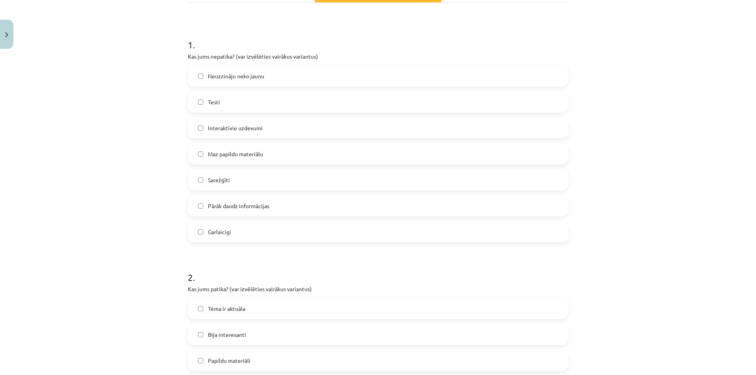
drag, startPoint x: 248, startPoint y: 153, endPoint x: 247, endPoint y: 158, distance: 4.5
click at [248, 153] on span "Maz papildu materiālu" at bounding box center [235, 154] width 55 height 8
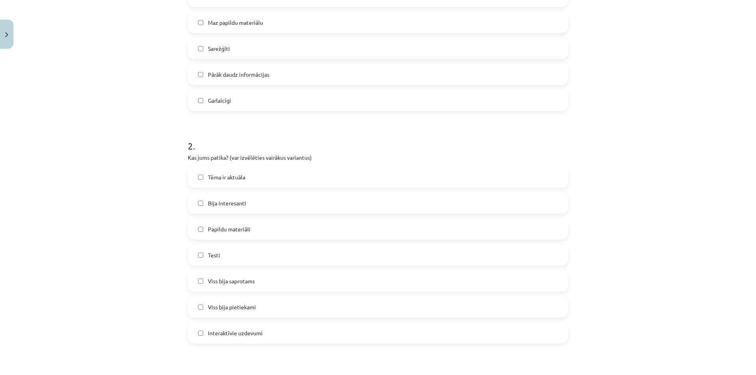
click at [215, 110] on div "Garlaicīgi" at bounding box center [378, 100] width 380 height 21
click at [215, 107] on label "Garlaicīgi" at bounding box center [377, 101] width 379 height 20
click at [218, 25] on span "Maz papildu materiālu" at bounding box center [235, 22] width 55 height 8
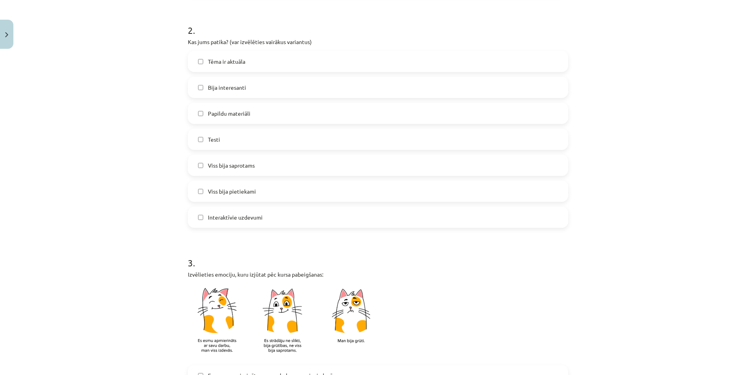
scroll to position [394, 0]
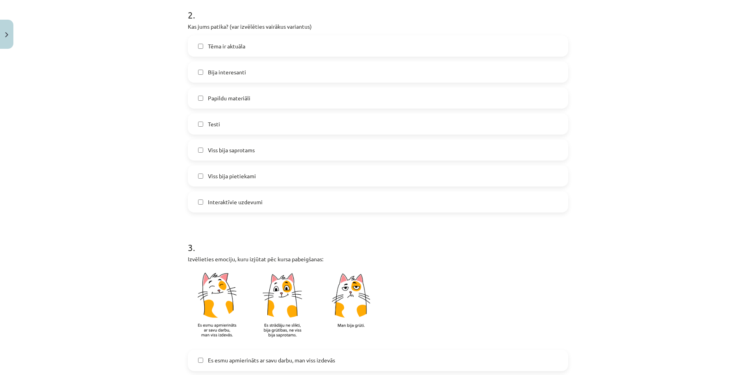
click at [223, 53] on label "Tēma ir aktuāla" at bounding box center [377, 46] width 379 height 20
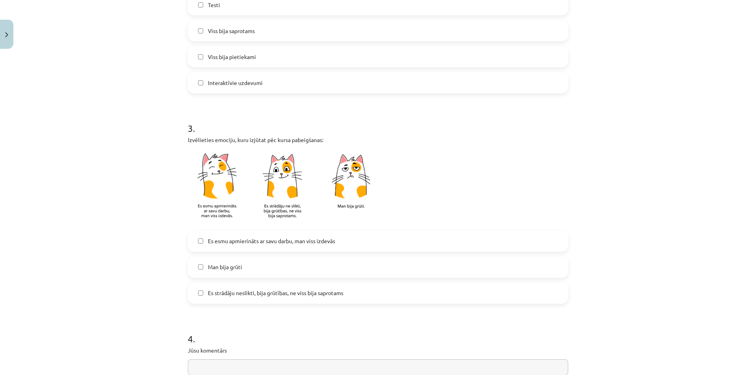
scroll to position [525, 0]
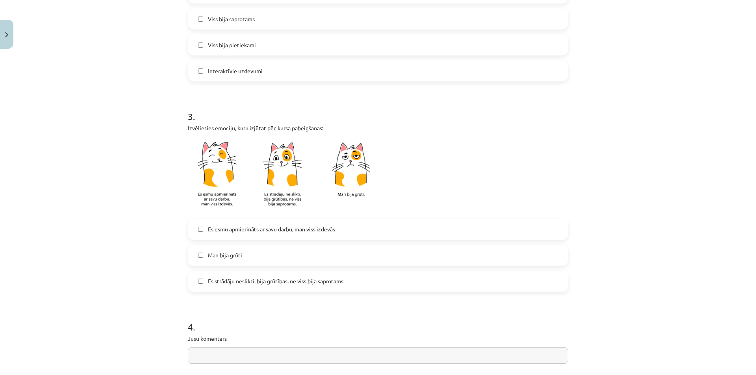
click at [235, 284] on span "Es strādāju neslikti, bija grūtības, ne viss bija saprotams" at bounding box center [275, 281] width 135 height 8
click at [232, 231] on span "Es esmu apmierināts ar savu darbu, man viss izdevās" at bounding box center [271, 229] width 127 height 8
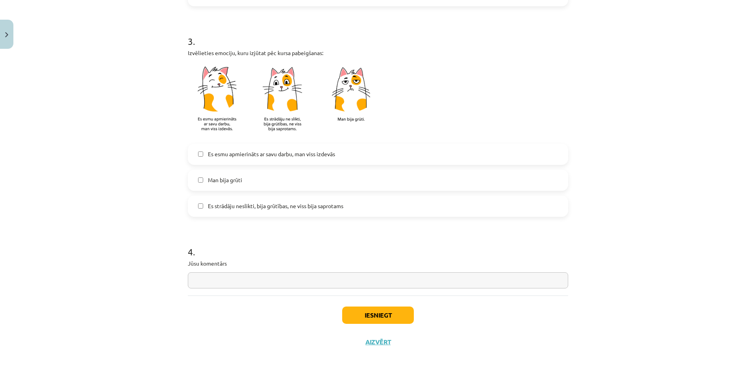
click at [245, 278] on input "text" at bounding box center [378, 280] width 380 height 16
type input "*"
click at [396, 319] on button "Iesniegt" at bounding box center [378, 315] width 72 height 17
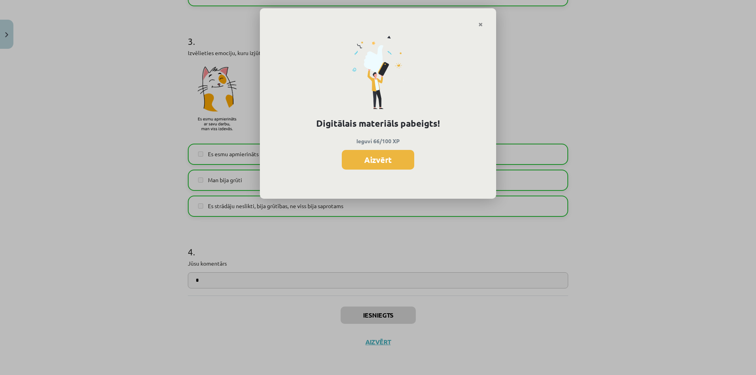
click at [401, 146] on div "Digitālais materiāls pabeigts! Ieguvi 66/100 XP Aizvērt" at bounding box center [378, 114] width 236 height 172
click at [392, 157] on button "Aizvērt" at bounding box center [378, 160] width 72 height 20
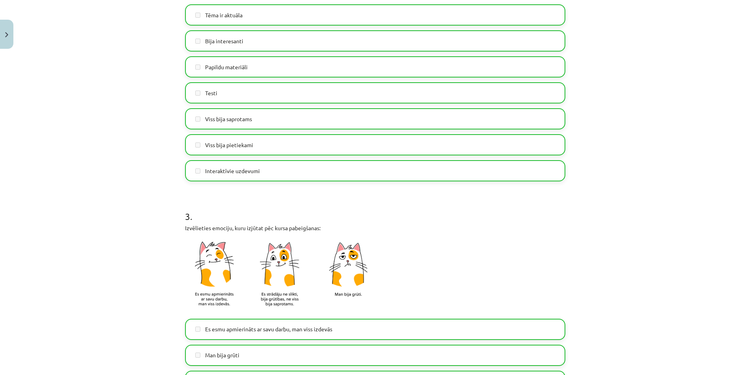
scroll to position [337, 0]
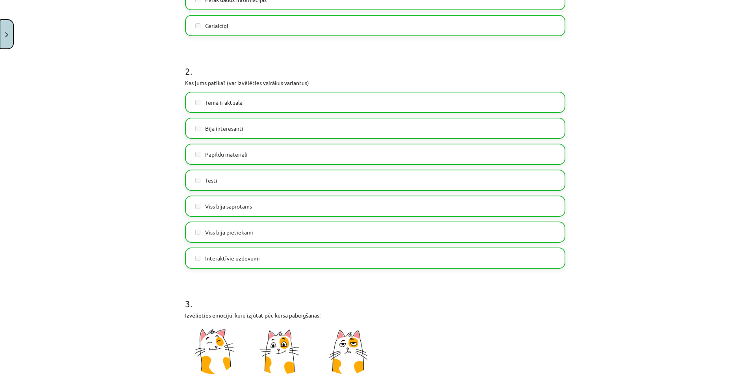
click at [12, 44] on button "Close" at bounding box center [6, 34] width 13 height 29
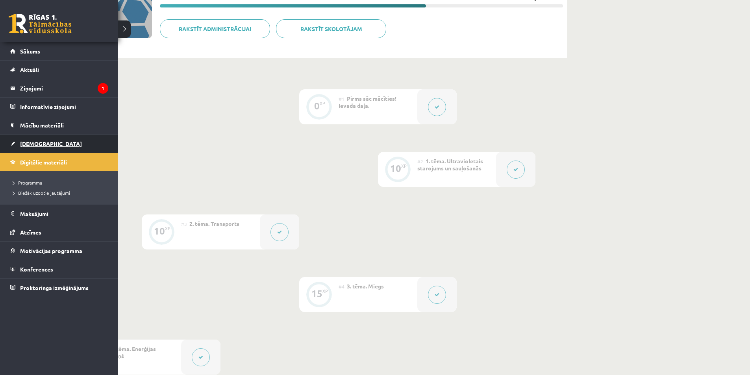
click at [21, 144] on span "[DEMOGRAPHIC_DATA]" at bounding box center [51, 143] width 62 height 7
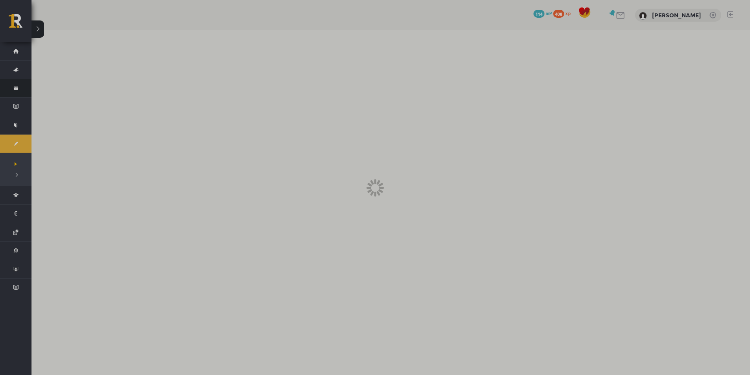
click at [14, 85] on link "Ziņojumi 1" at bounding box center [15, 88] width 31 height 18
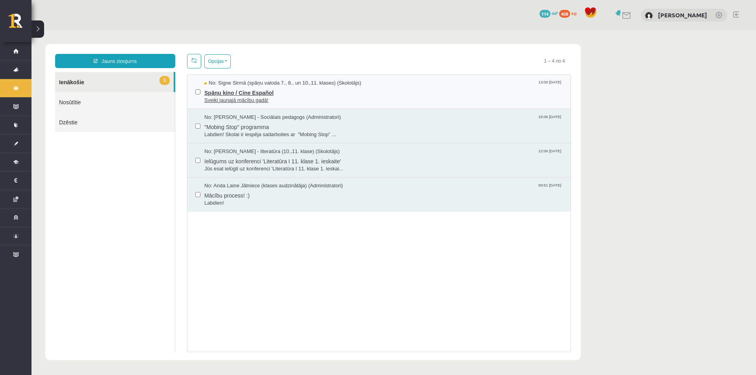
click at [292, 93] on span "Spāņu kino / Cine Español" at bounding box center [383, 92] width 358 height 10
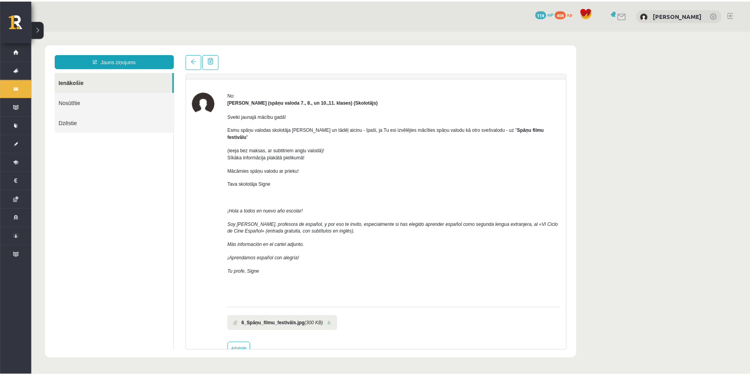
scroll to position [30, 0]
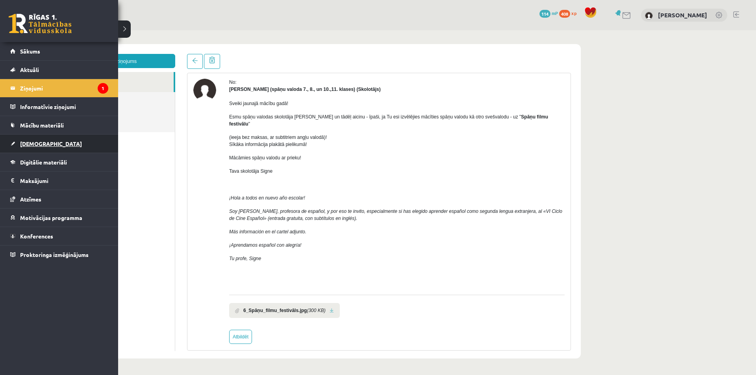
click at [15, 146] on link "[DEMOGRAPHIC_DATA]" at bounding box center [59, 144] width 98 height 18
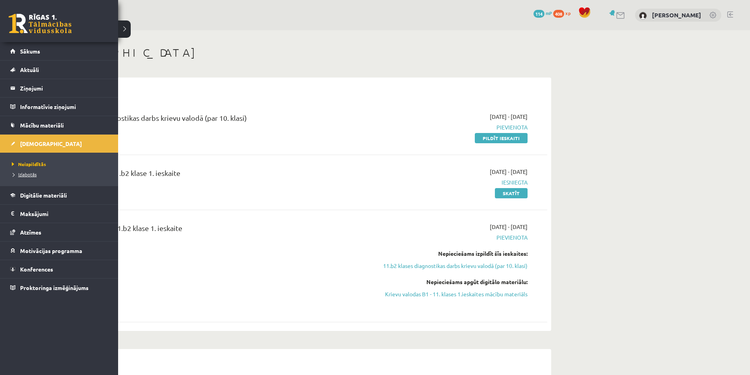
click at [25, 174] on span "Izlabotās" at bounding box center [23, 174] width 27 height 6
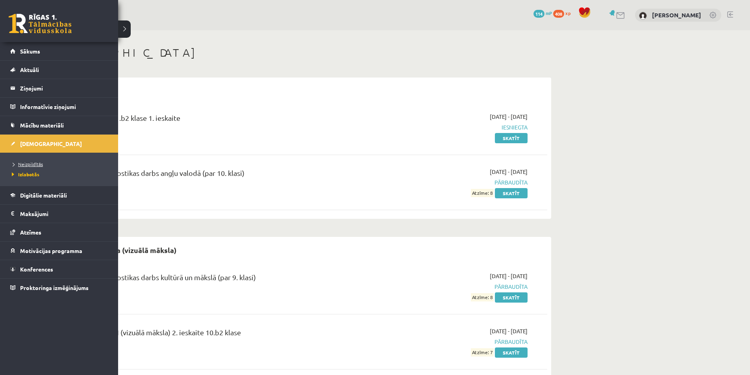
click at [31, 164] on span "Neizpildītās" at bounding box center [26, 164] width 33 height 6
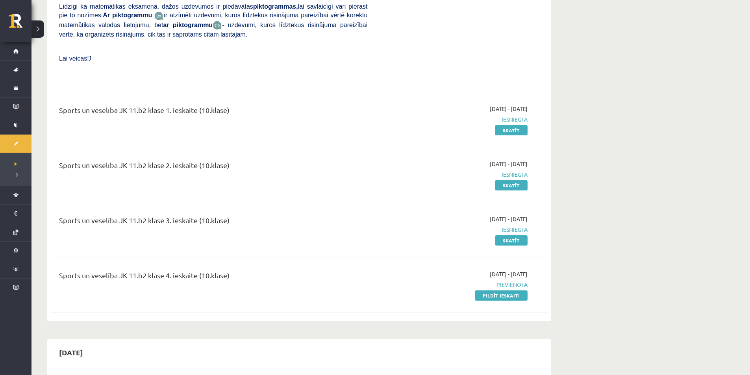
scroll to position [2886, 0]
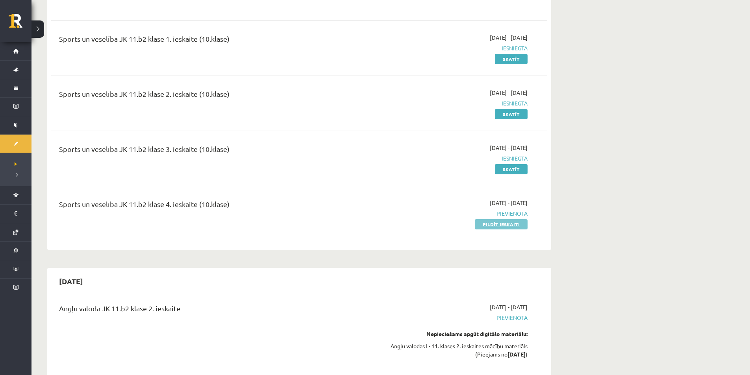
click at [493, 219] on link "Pildīt ieskaiti" at bounding box center [501, 224] width 53 height 10
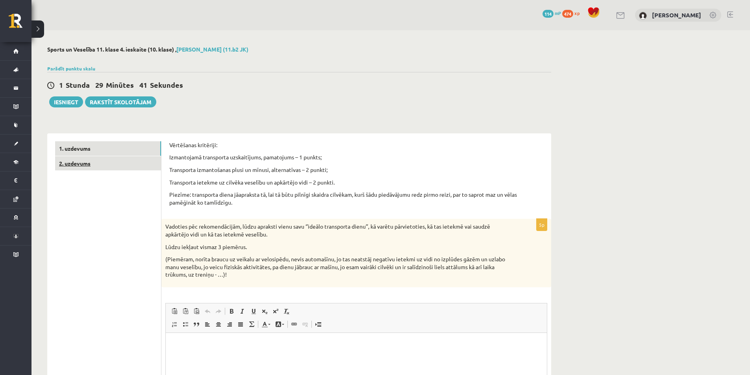
click at [122, 168] on link "2. uzdevums" at bounding box center [108, 163] width 106 height 15
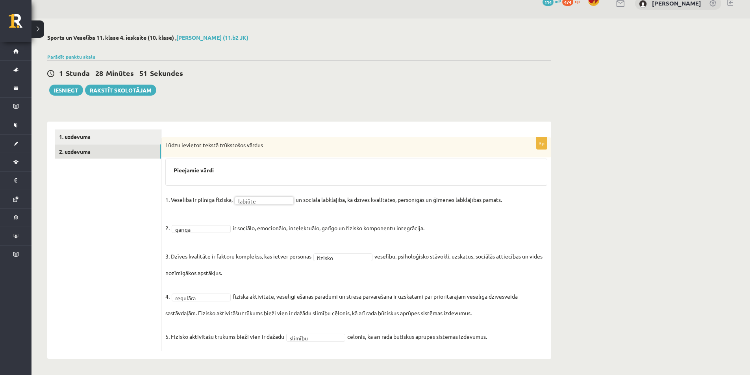
scroll to position [12, 0]
click at [116, 129] on link "1. uzdevums" at bounding box center [108, 136] width 106 height 15
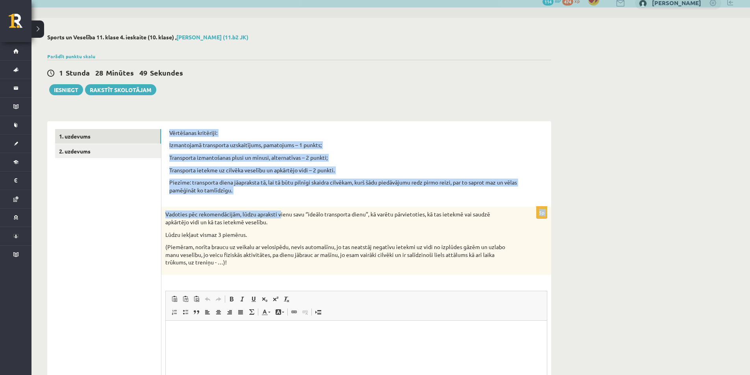
scroll to position [0, 0]
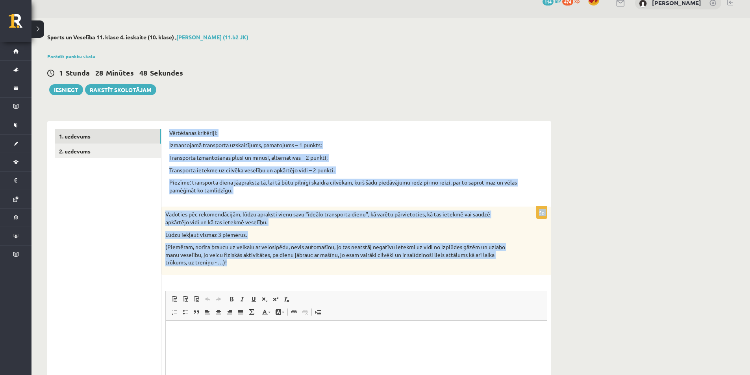
drag, startPoint x: 174, startPoint y: 135, endPoint x: 326, endPoint y: 259, distance: 196.4
click at [326, 259] on form "Vērtēšanas kritēriji: Izmantojamā transporta uzskaitījums, pamatojums – 1 punkt…" at bounding box center [356, 291] width 374 height 325
copy form "Vērtēšanas kritēriji: Izmantojamā transporta uzskaitījums, pamatojums – 1 punkt…"
click at [246, 119] on div "**********" at bounding box center [299, 287] width 504 height 349
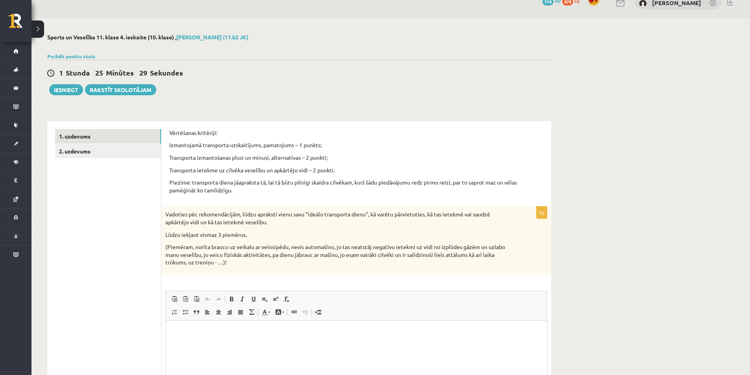
scroll to position [116, 0]
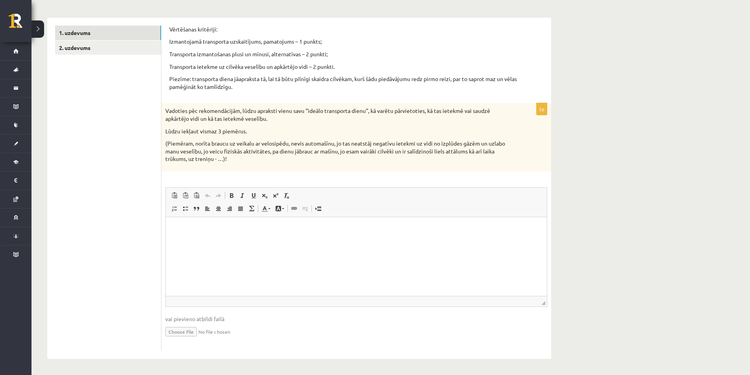
click at [227, 240] on html at bounding box center [356, 229] width 381 height 24
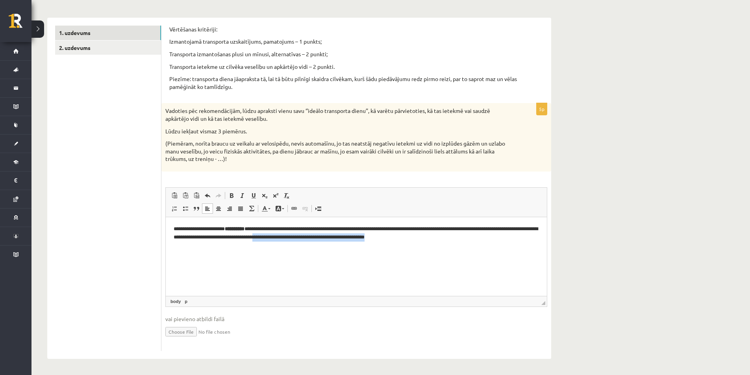
drag, startPoint x: 450, startPoint y: 241, endPoint x: 312, endPoint y: 240, distance: 137.3
click at [312, 240] on p "**********" at bounding box center [356, 233] width 365 height 17
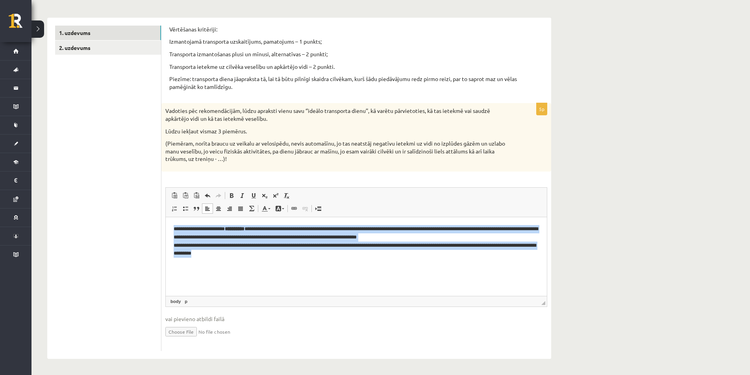
drag, startPoint x: 170, startPoint y: 229, endPoint x: 249, endPoint y: 256, distance: 84.5
click at [249, 256] on html "**********" at bounding box center [356, 241] width 381 height 48
copy p "**********"
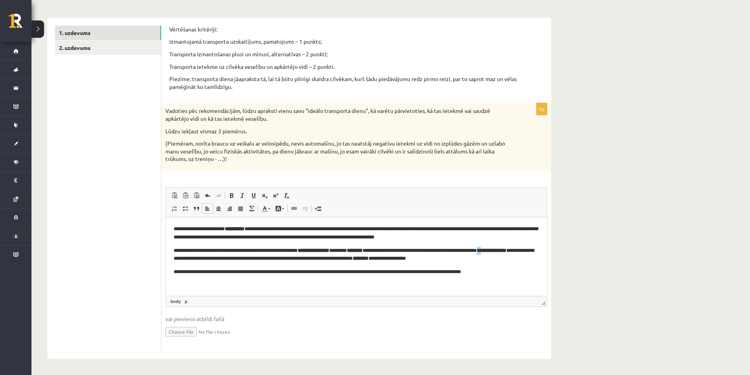
drag, startPoint x: 513, startPoint y: 249, endPoint x: 516, endPoint y: 251, distance: 4.2
click at [506, 251] on strong "**********" at bounding box center [492, 250] width 30 height 5
click at [501, 252] on p "**********" at bounding box center [356, 254] width 365 height 17
drag, startPoint x: 321, startPoint y: 249, endPoint x: 357, endPoint y: 253, distance: 36.0
click at [357, 253] on p "**********" at bounding box center [356, 254] width 365 height 17
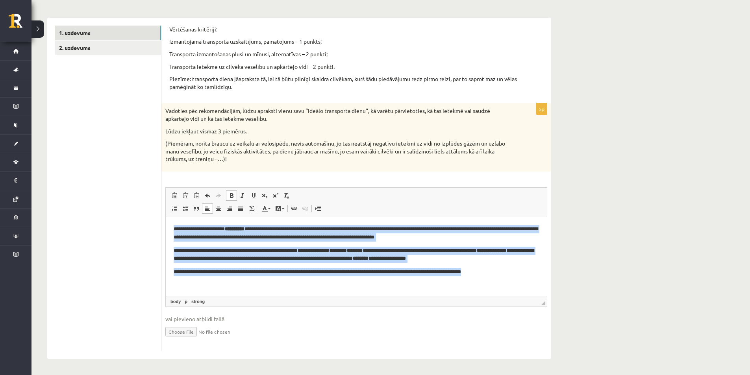
drag, startPoint x: 236, startPoint y: 238, endPoint x: 591, endPoint y: 283, distance: 357.4
click at [547, 283] on html "**********" at bounding box center [356, 250] width 381 height 67
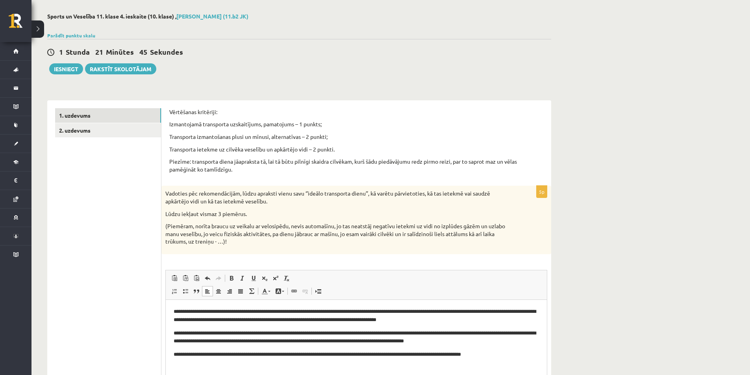
scroll to position [0, 0]
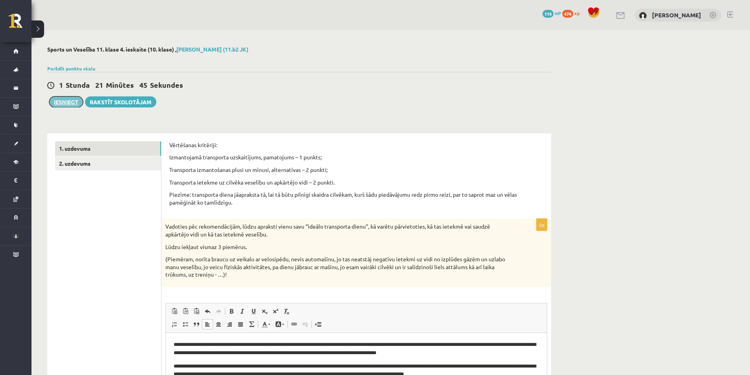
click at [70, 101] on button "Iesniegt" at bounding box center [66, 101] width 34 height 11
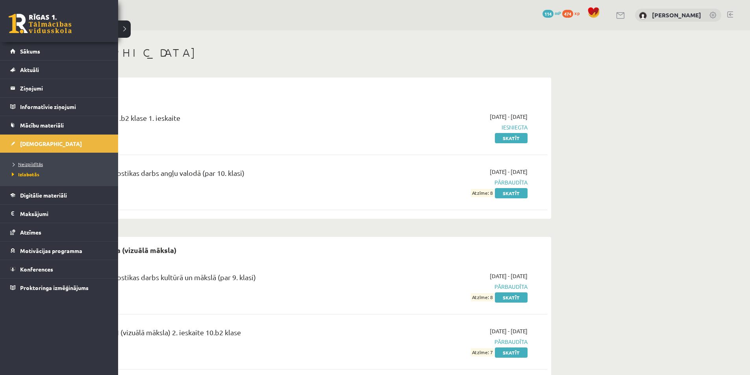
click at [26, 161] on link "Neizpildītās" at bounding box center [60, 164] width 100 height 7
